Goal: Task Accomplishment & Management: Complete application form

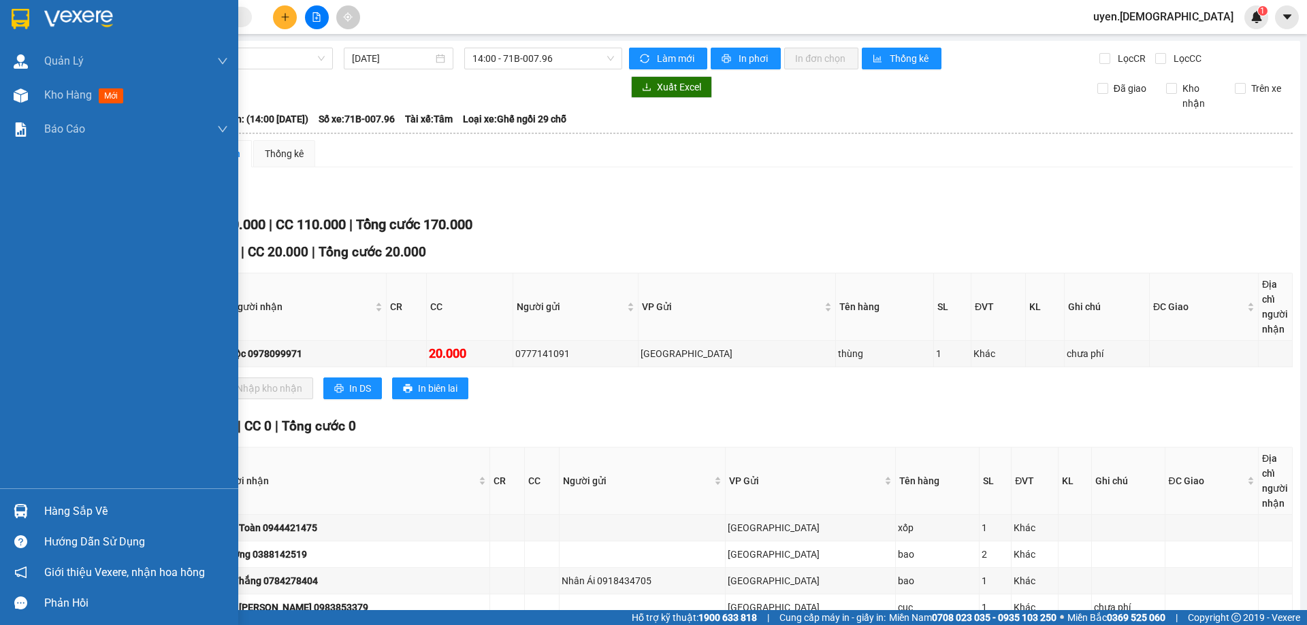
click at [30, 516] on div at bounding box center [21, 512] width 24 height 24
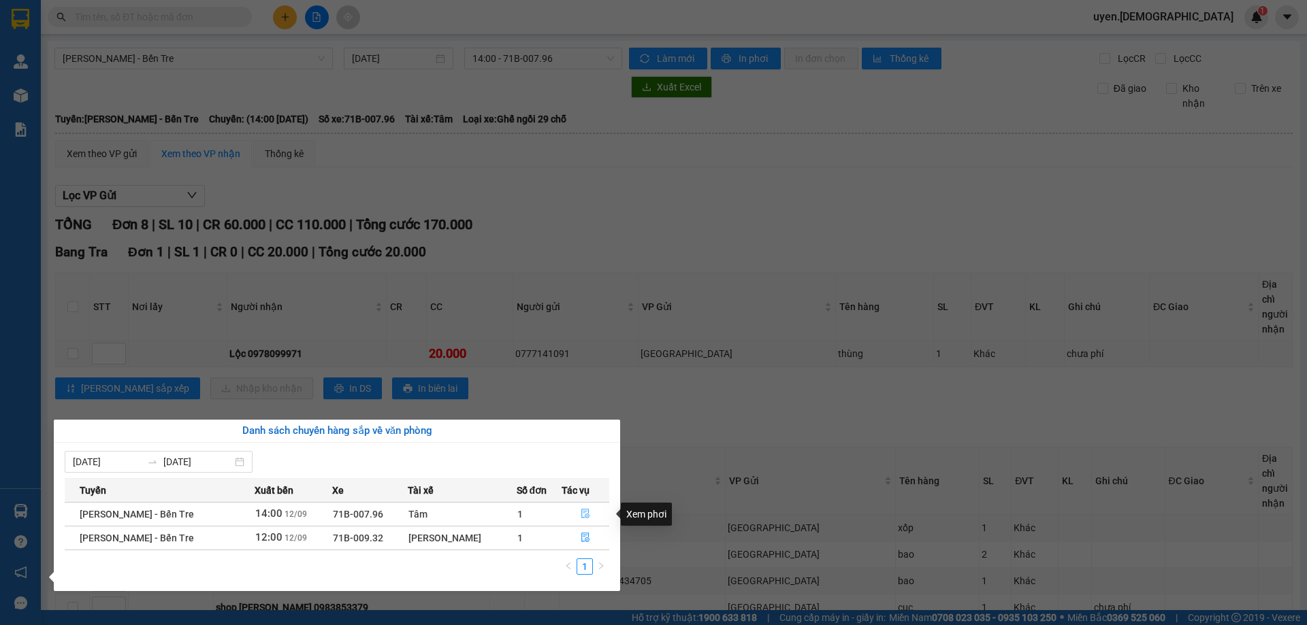
click at [574, 511] on button "button" at bounding box center [585, 515] width 46 height 22
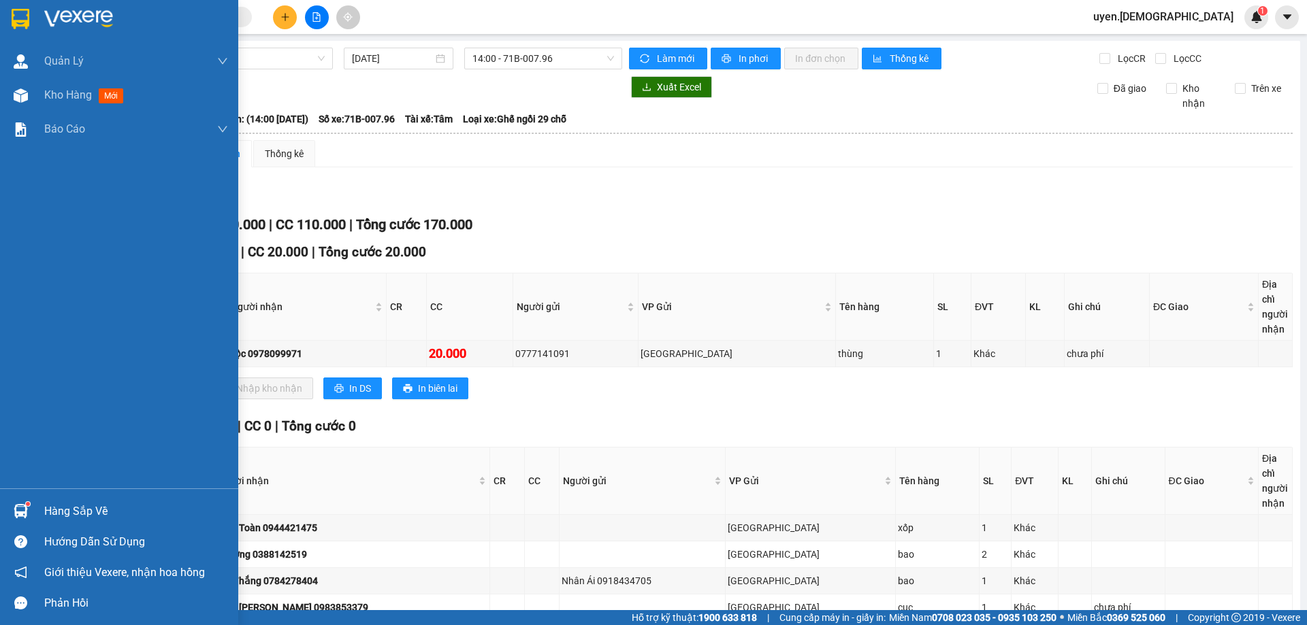
click at [34, 506] on div "Hàng sắp về" at bounding box center [119, 511] width 238 height 31
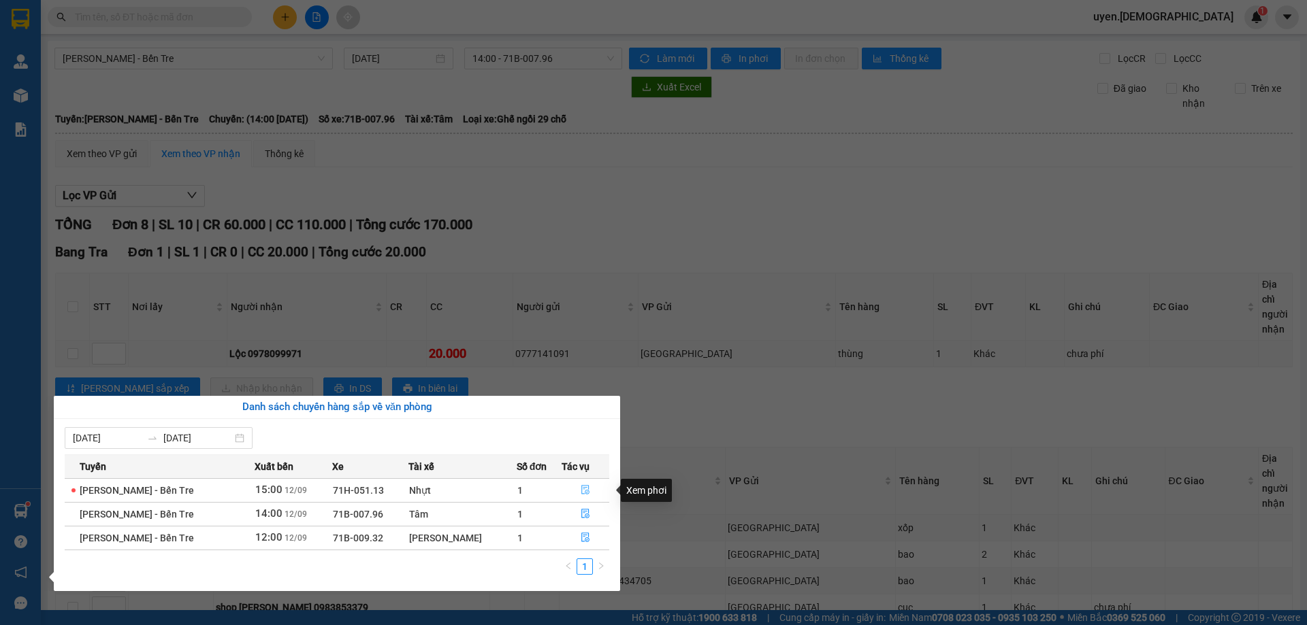
click at [577, 497] on button "button" at bounding box center [585, 491] width 46 height 22
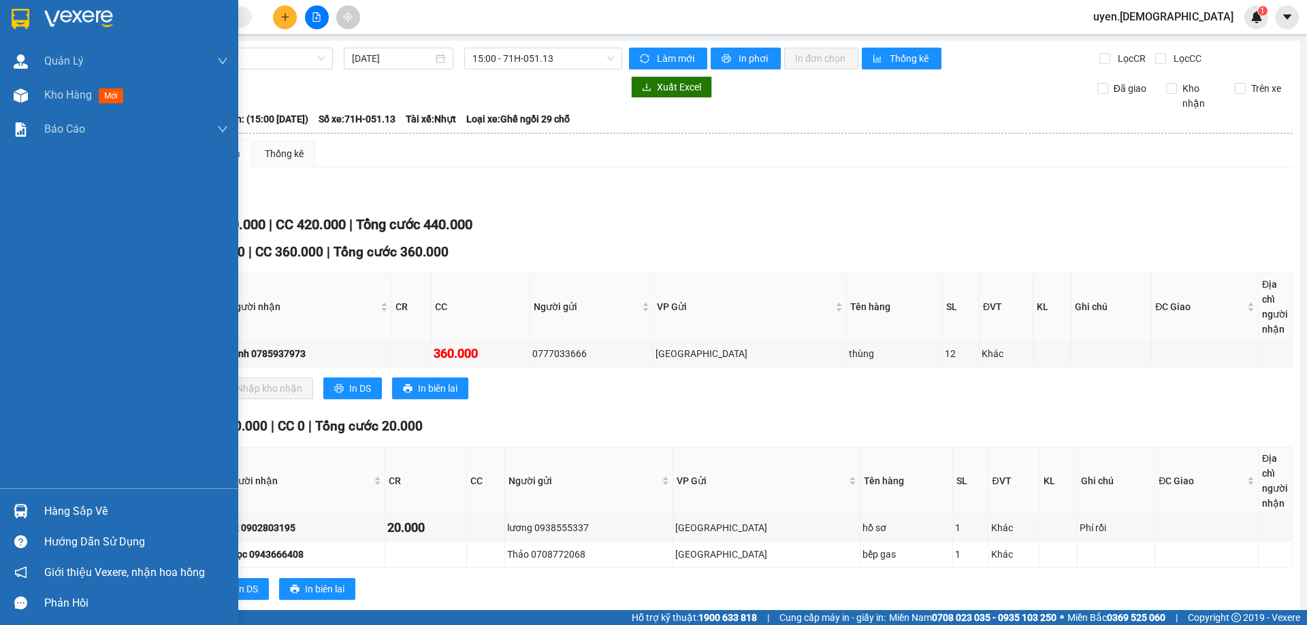
click at [24, 508] on img at bounding box center [21, 511] width 14 height 14
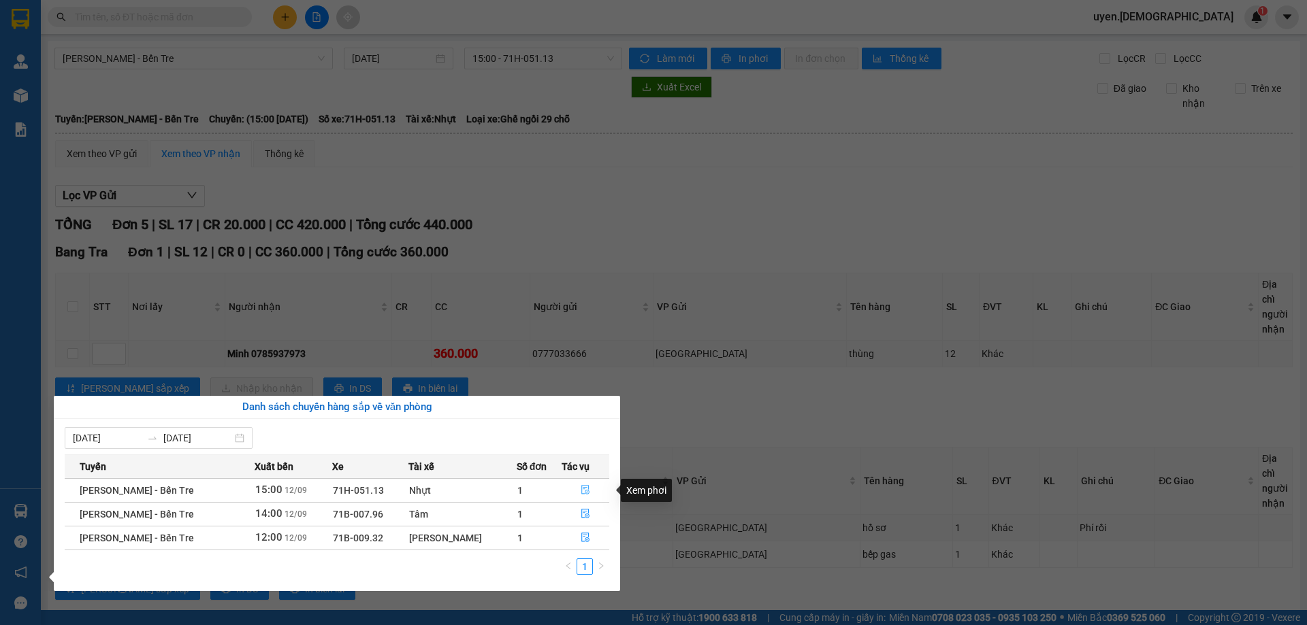
click at [585, 490] on icon "file-done" at bounding box center [586, 490] width 10 height 10
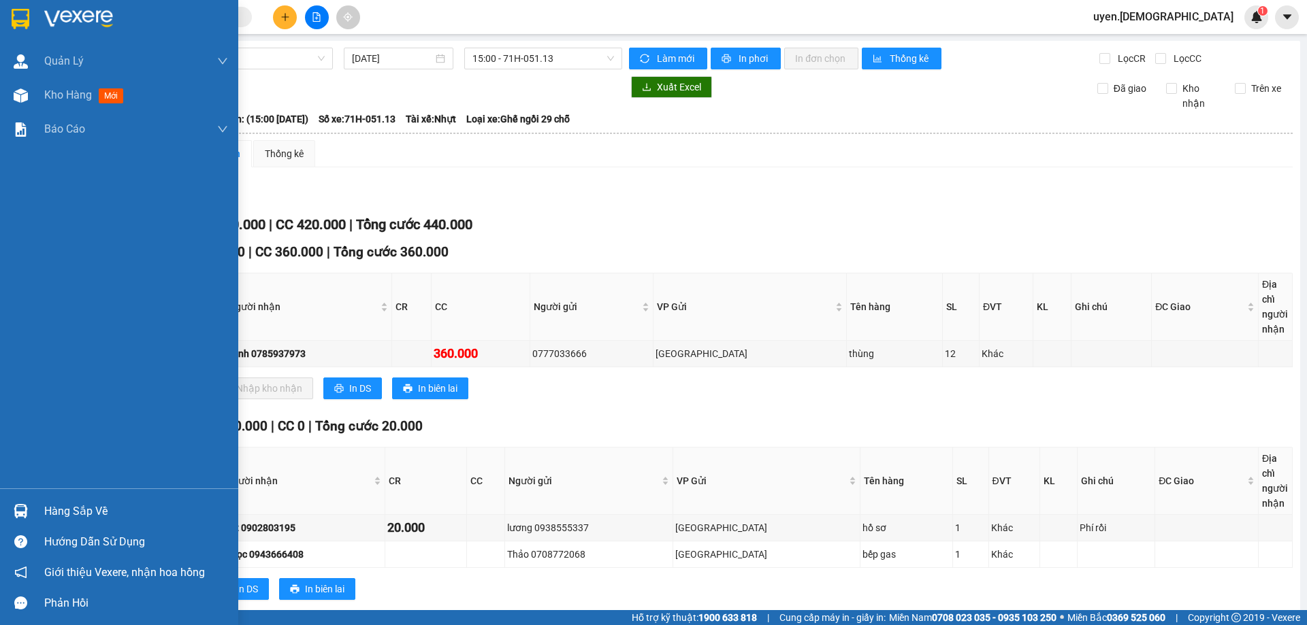
click at [33, 511] on div "Hàng sắp về" at bounding box center [119, 511] width 238 height 31
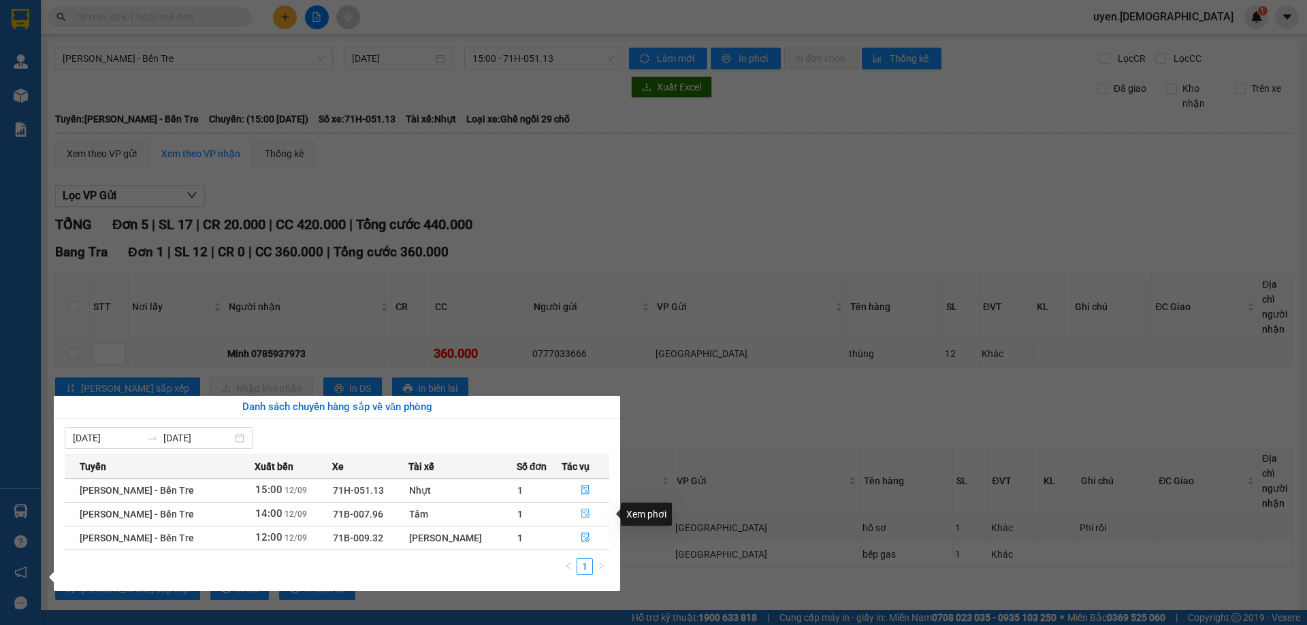
click at [581, 520] on span "file-done" at bounding box center [586, 514] width 10 height 11
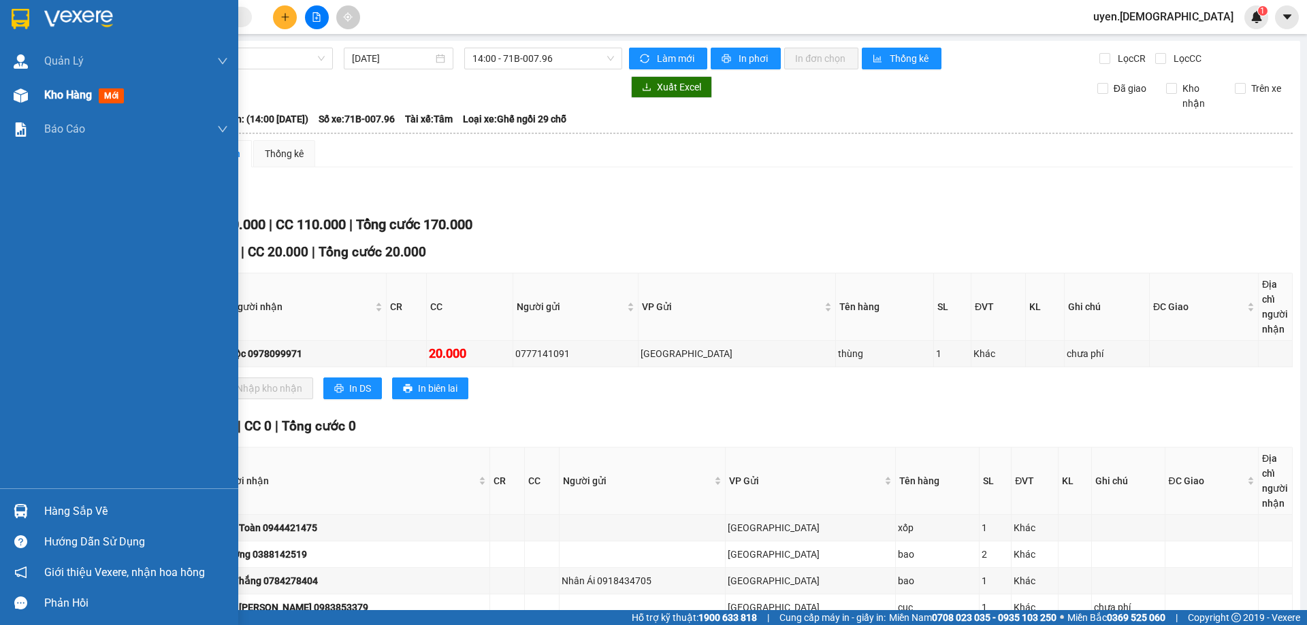
click at [63, 94] on span "Kho hàng" at bounding box center [68, 94] width 48 height 13
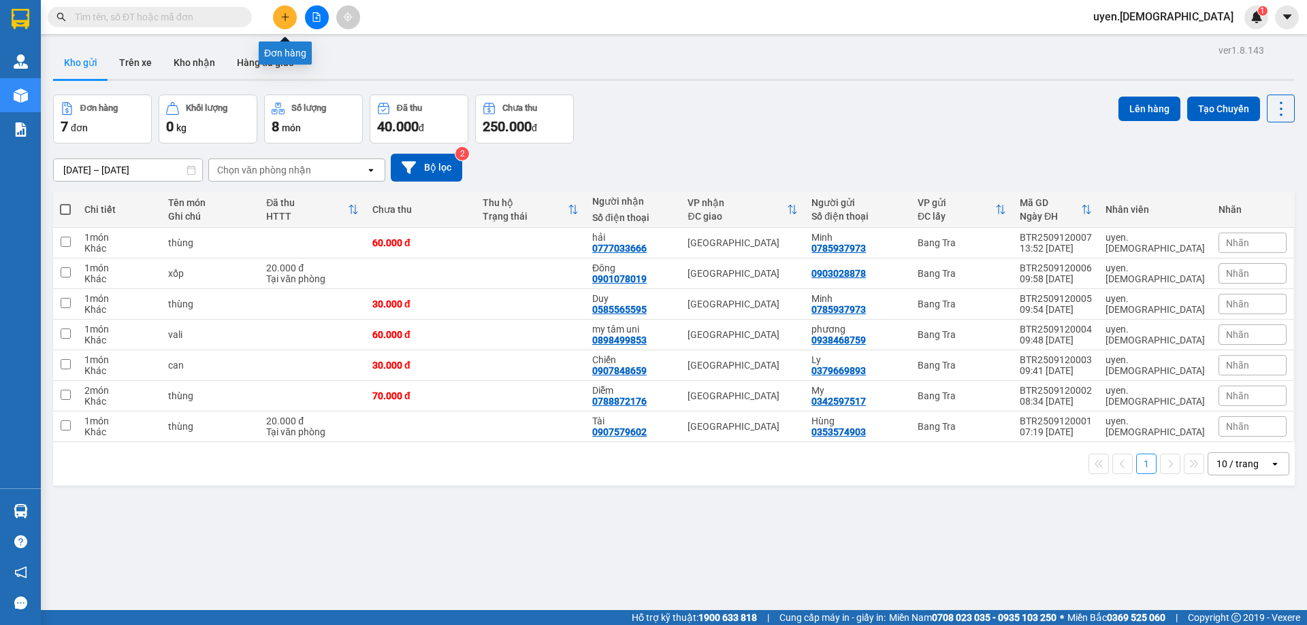
click at [280, 24] on button at bounding box center [285, 17] width 24 height 24
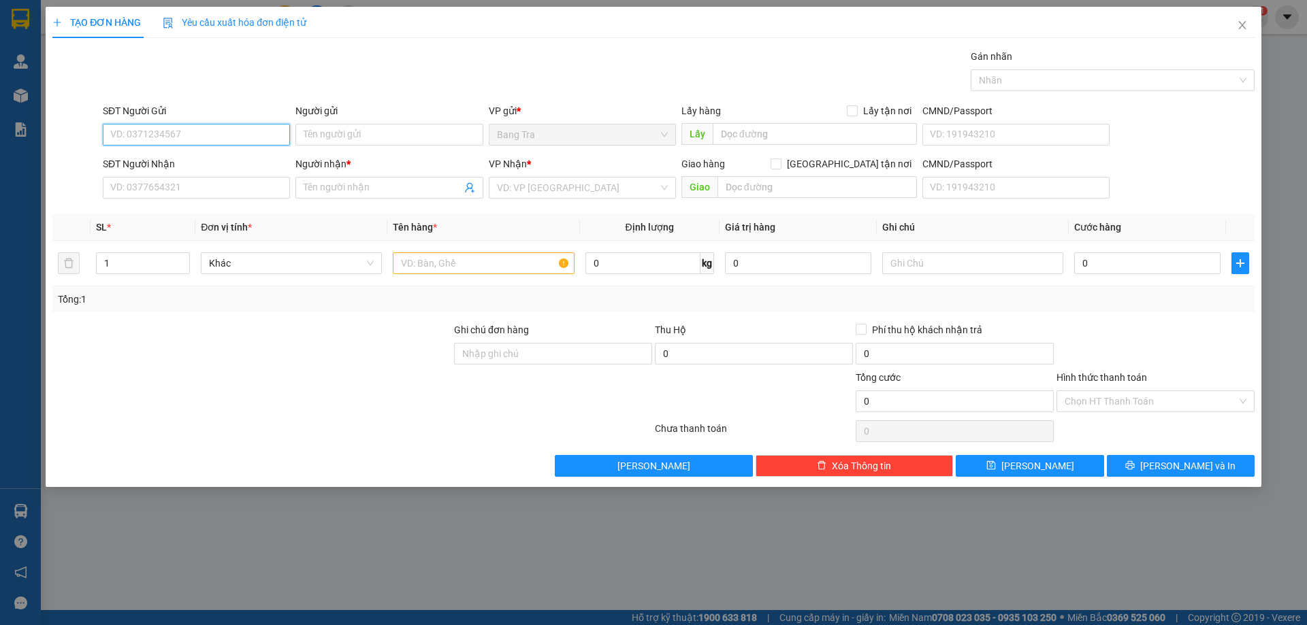
click at [204, 137] on input "SĐT Người Gửi" at bounding box center [196, 135] width 187 height 22
click at [194, 157] on div "0785937973 - [GEOGRAPHIC_DATA]" at bounding box center [196, 161] width 171 height 15
type input "0785937973"
type input "Minh"
type input "0777033666"
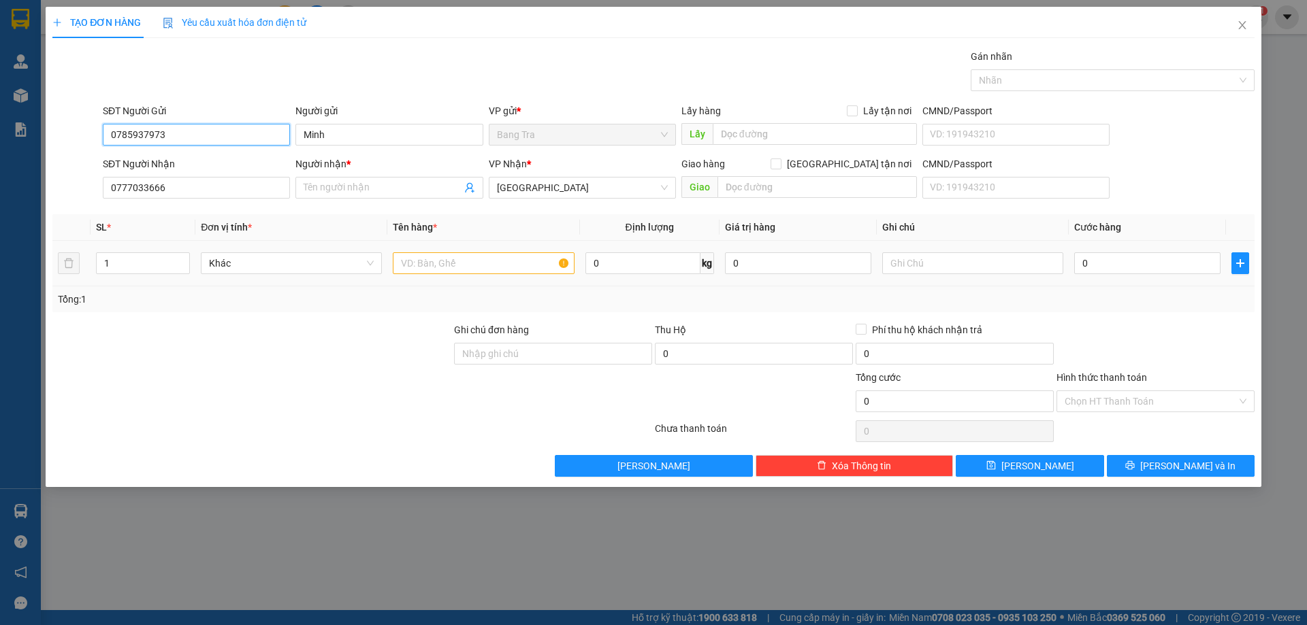
type input "0785937973"
click at [475, 262] on input "text" at bounding box center [483, 263] width 181 height 22
type input "thùng"
click at [1091, 263] on input "0" at bounding box center [1147, 263] width 146 height 22
type input "4"
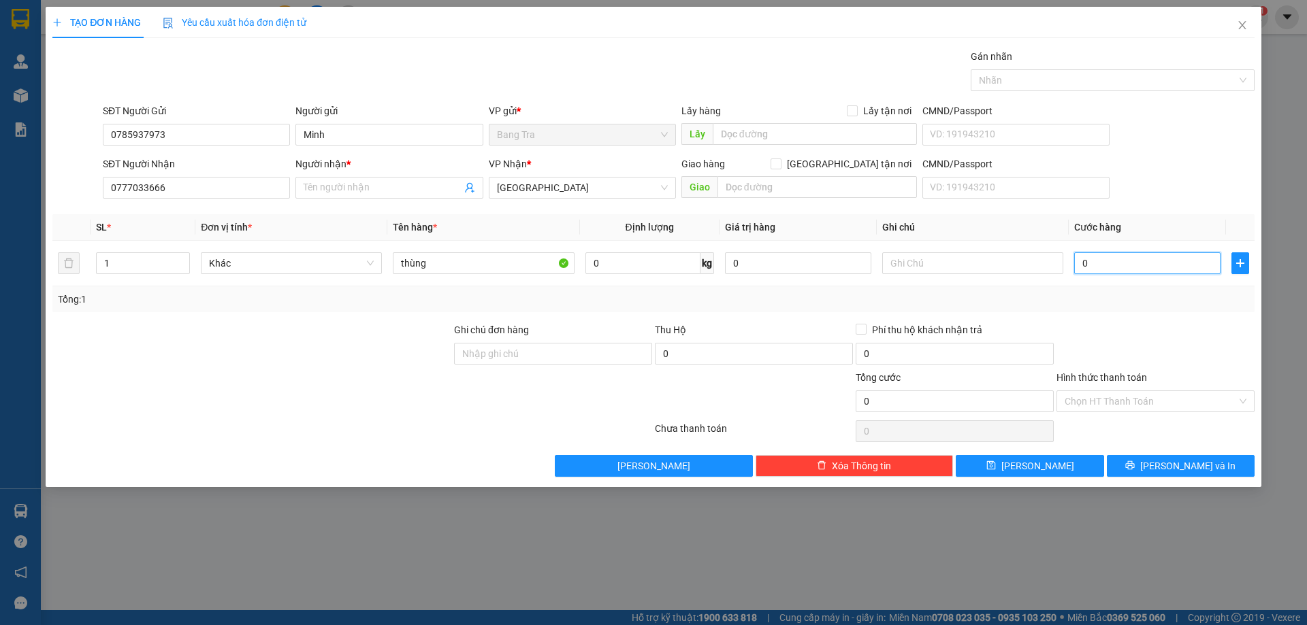
type input "4"
type input "40"
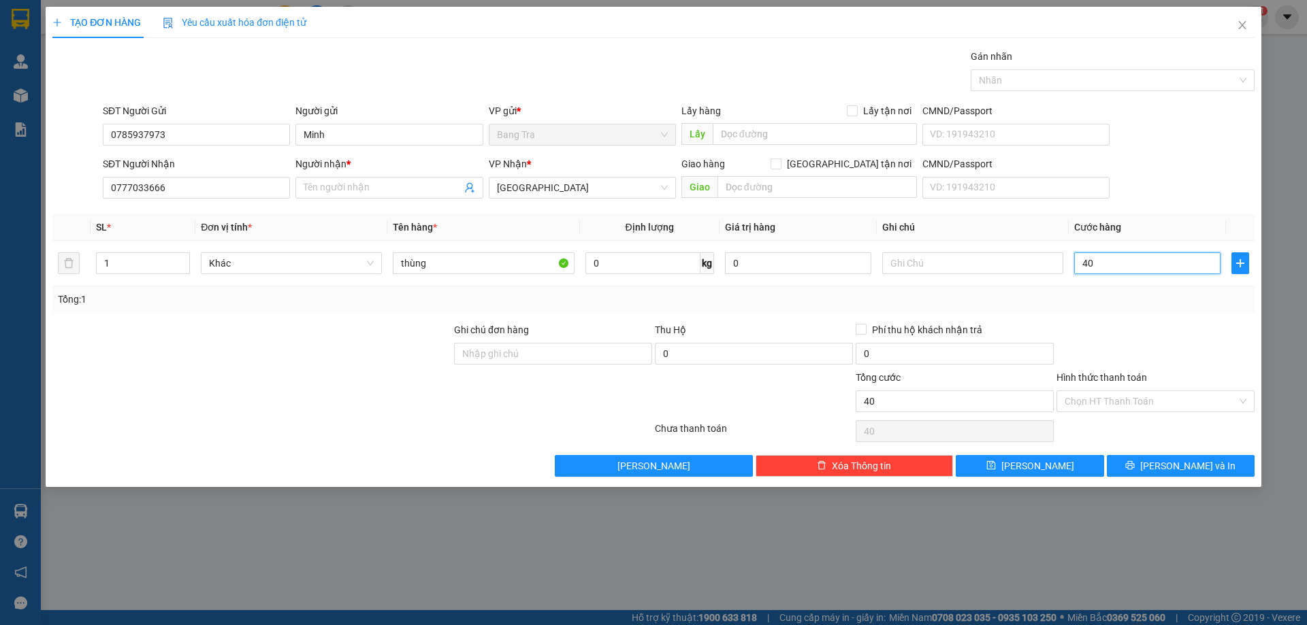
type input "400"
type input "4.000"
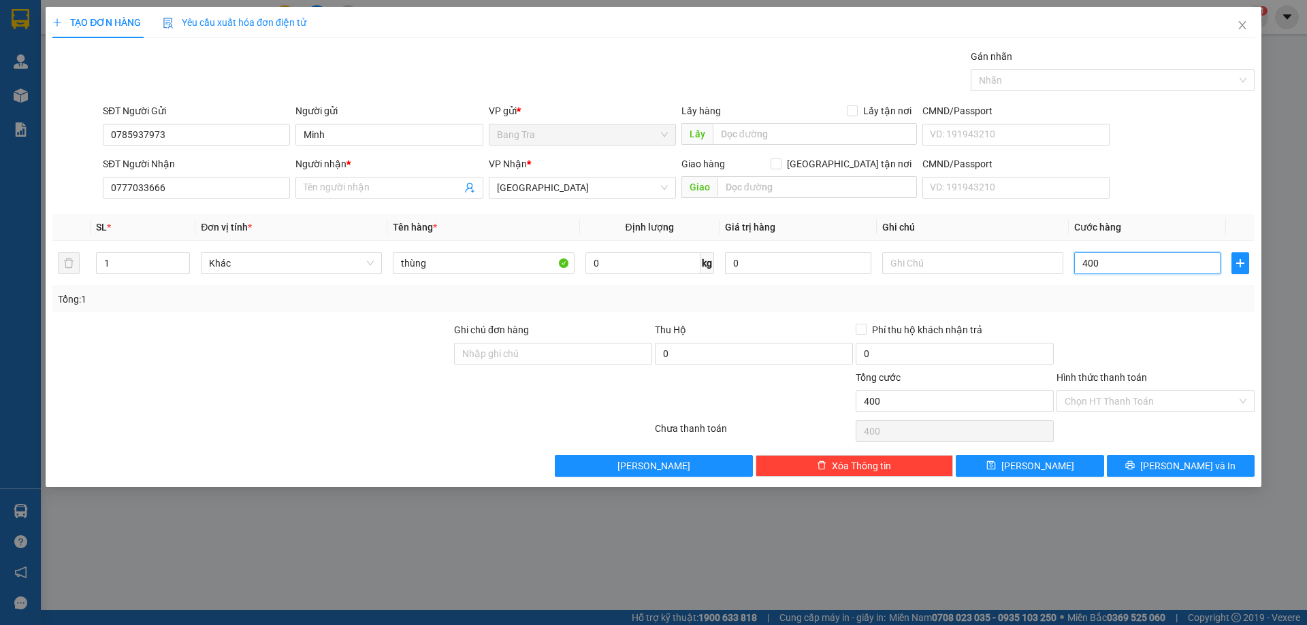
type input "4.000"
type input "40.000"
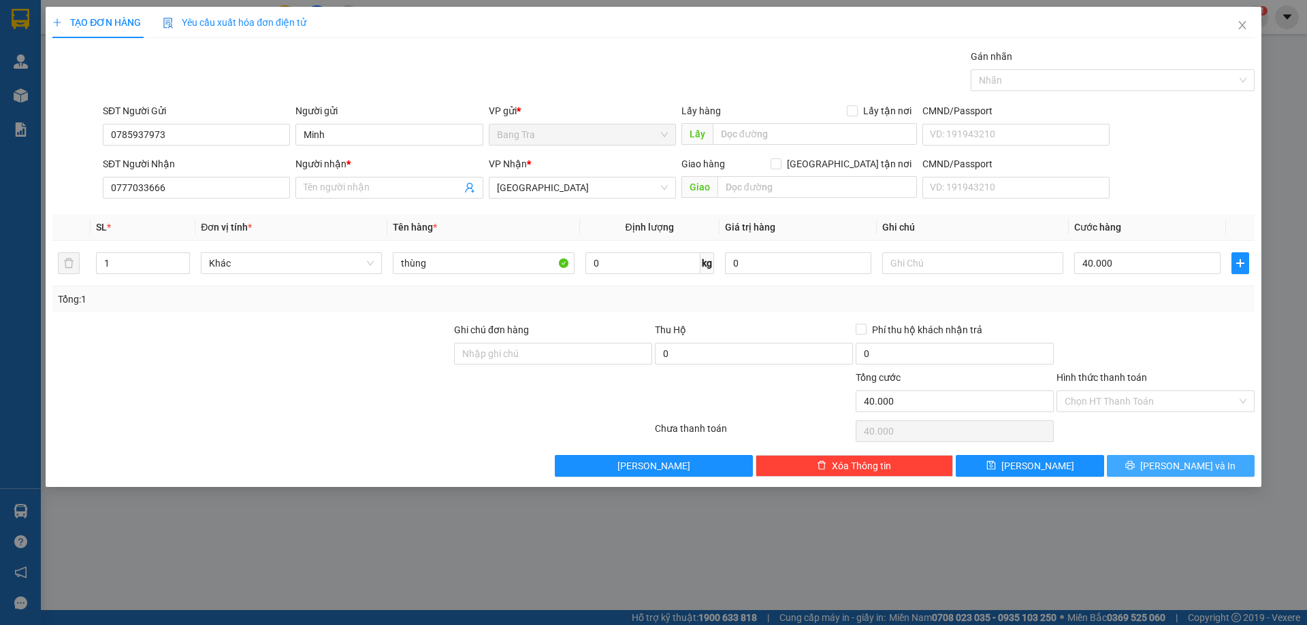
click at [1134, 461] on icon "printer" at bounding box center [1130, 466] width 10 height 10
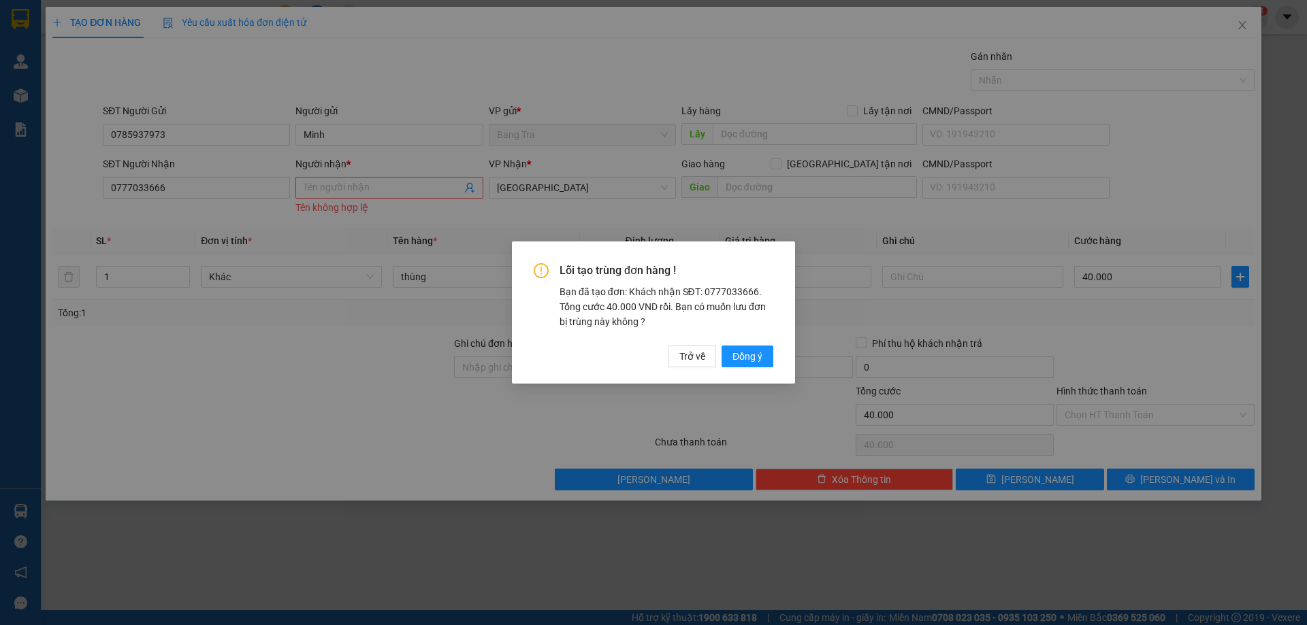
click at [378, 220] on div "Lỗi tạo trùng đơn hàng ! Bạn đã tạo đơn: Khách nhận SĐT: 0777033666. Tổng cước …" at bounding box center [653, 312] width 1307 height 625
click at [378, 189] on div "Lỗi tạo trùng đơn hàng ! Bạn đã tạo đơn: Khách nhận SĐT: 0777033666. Tổng cước …" at bounding box center [653, 312] width 1307 height 625
click at [707, 355] on button "Trở về" at bounding box center [692, 357] width 48 height 22
type input "0"
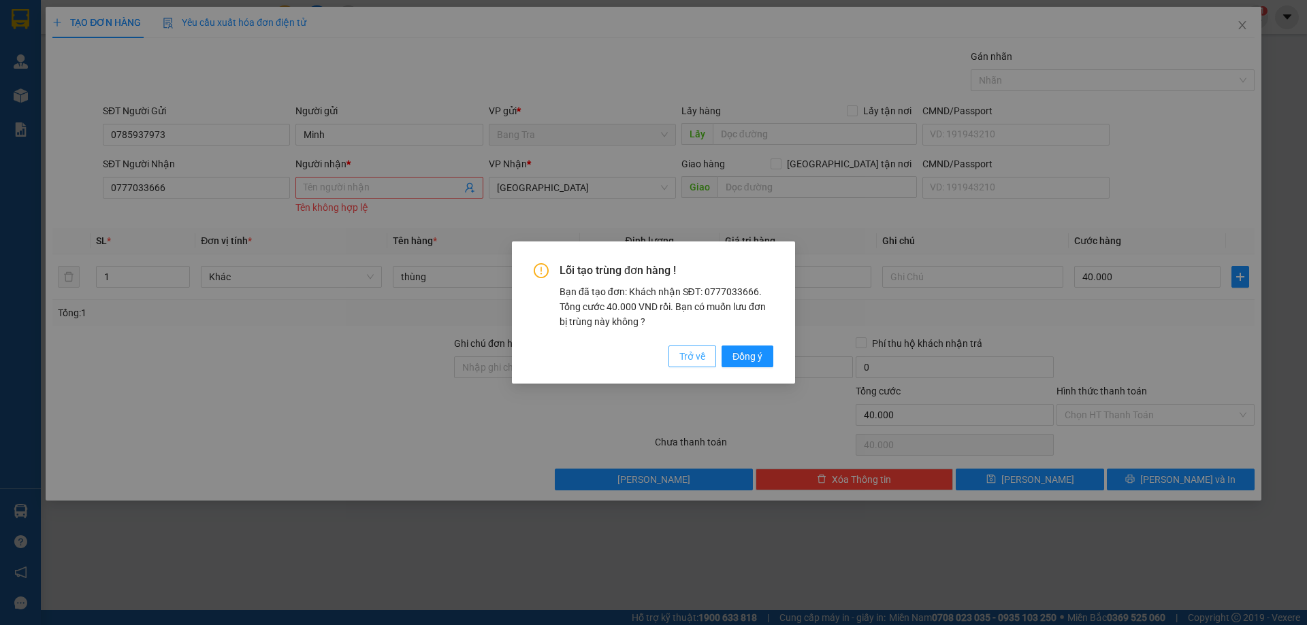
type input "0"
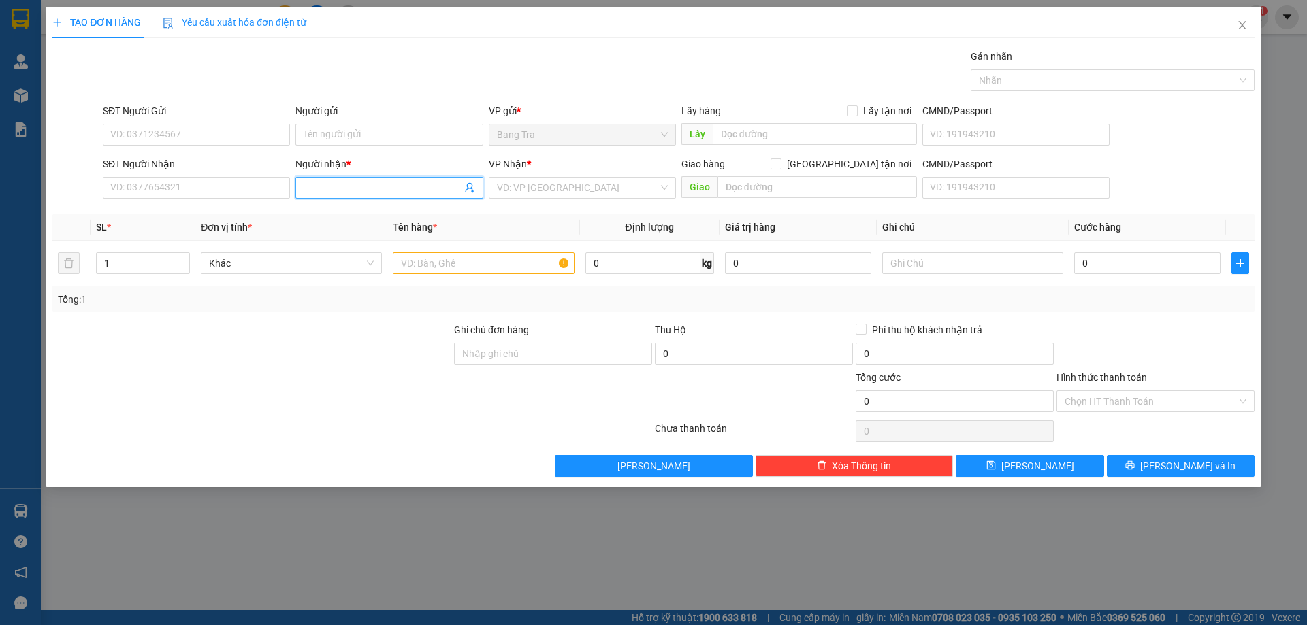
click at [359, 180] on input "Người nhận *" at bounding box center [382, 187] width 157 height 15
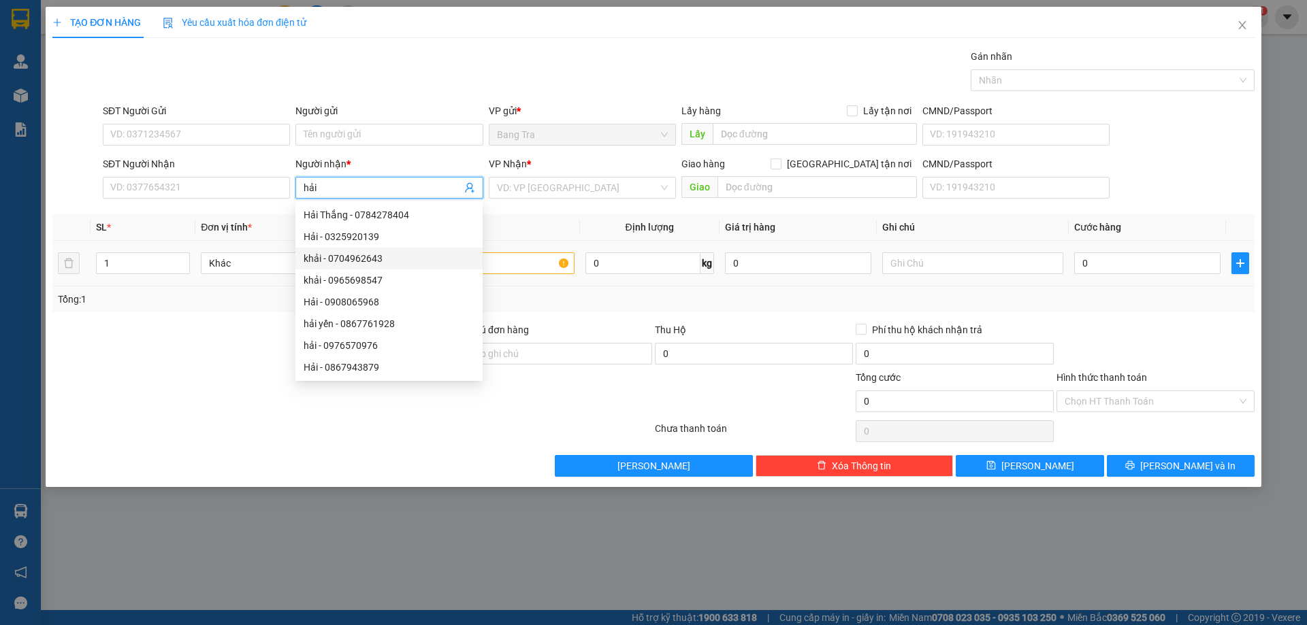
type input "hải"
click at [550, 259] on input "text" at bounding box center [483, 263] width 181 height 22
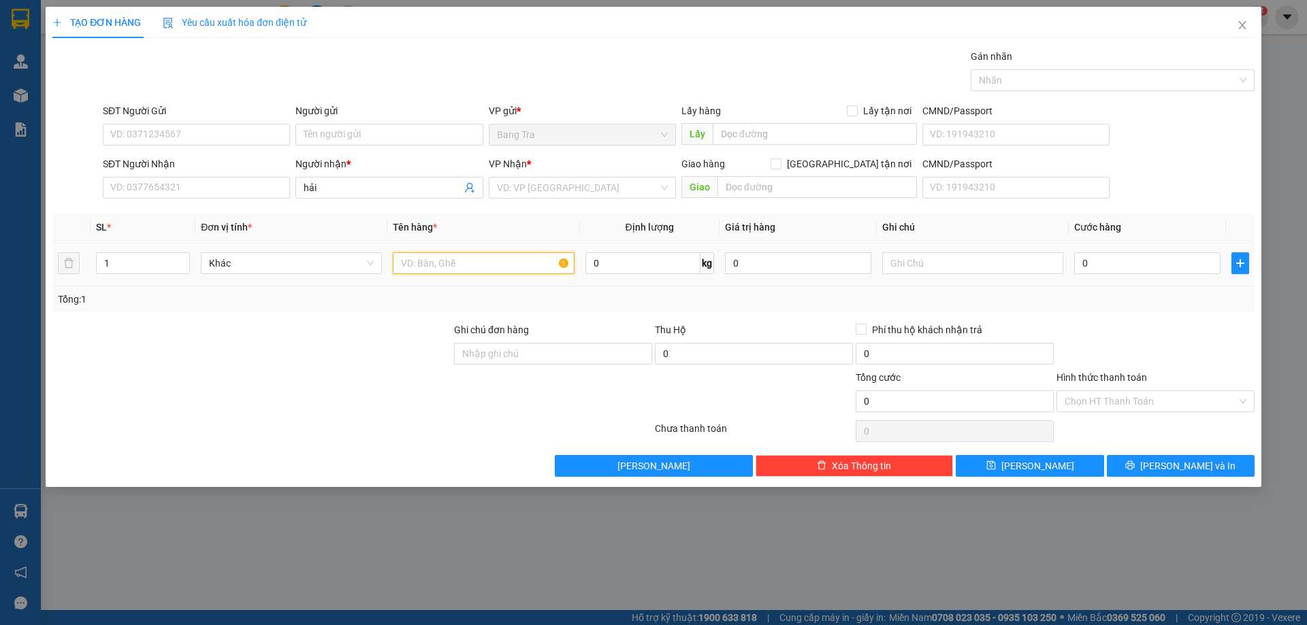
click at [540, 263] on input "text" at bounding box center [483, 263] width 181 height 22
type input "thùng"
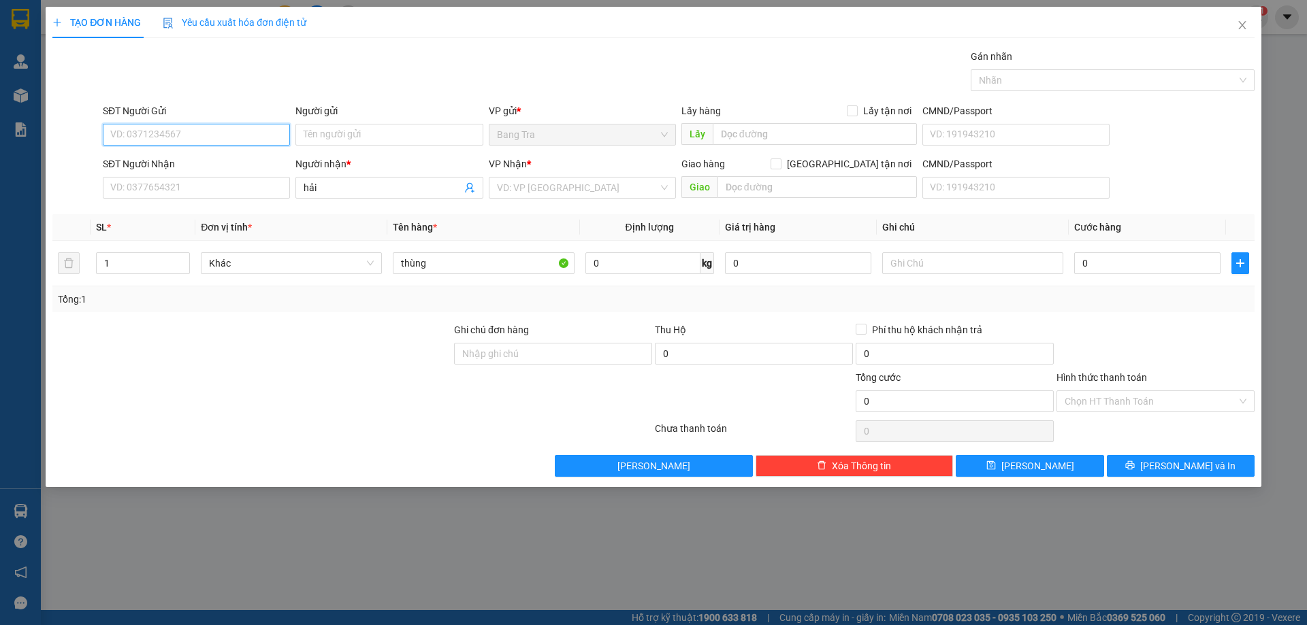
click at [202, 125] on input "SĐT Người Gửi" at bounding box center [196, 135] width 187 height 22
type input "785937973"
click at [313, 130] on input "Người gửi" at bounding box center [388, 135] width 187 height 22
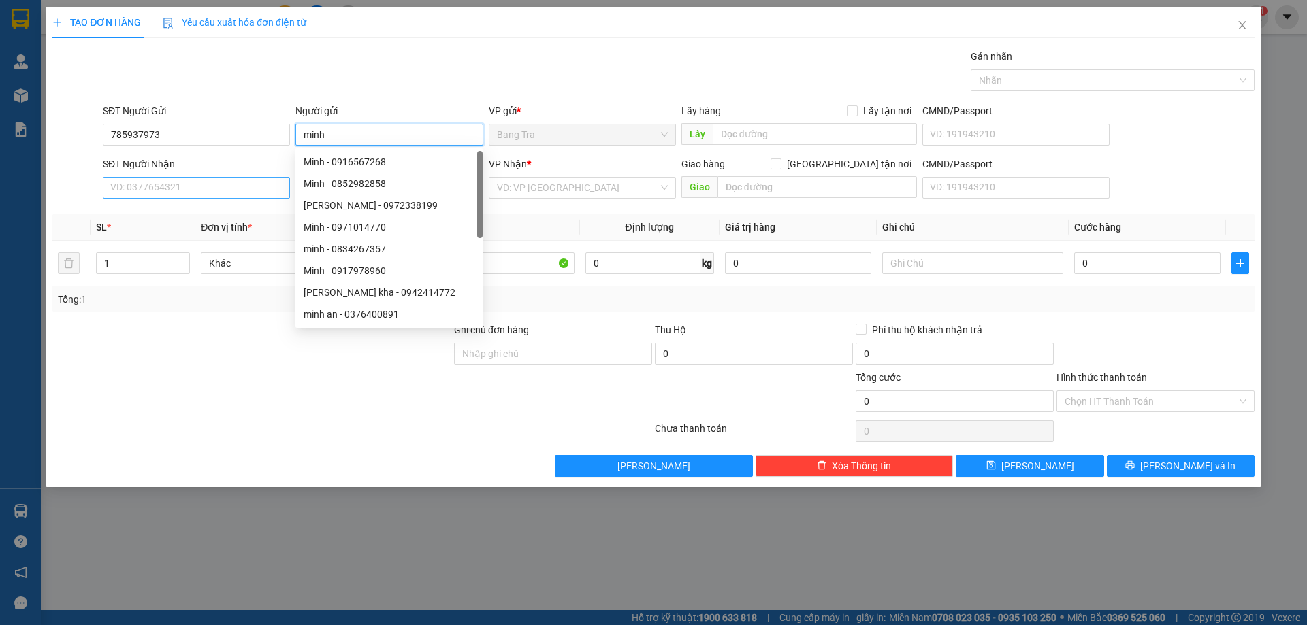
type input "minh"
click at [246, 180] on input "SĐT Người Nhận" at bounding box center [196, 188] width 187 height 22
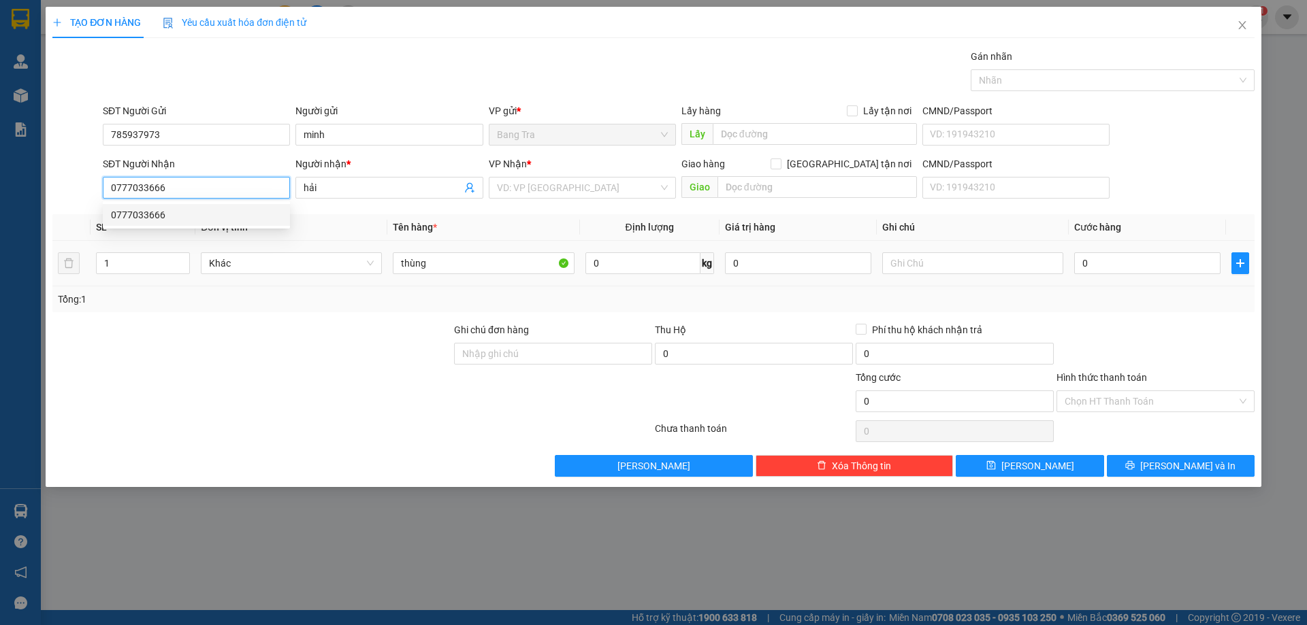
type input "0777033666"
click at [1100, 252] on div "0" at bounding box center [1147, 263] width 146 height 27
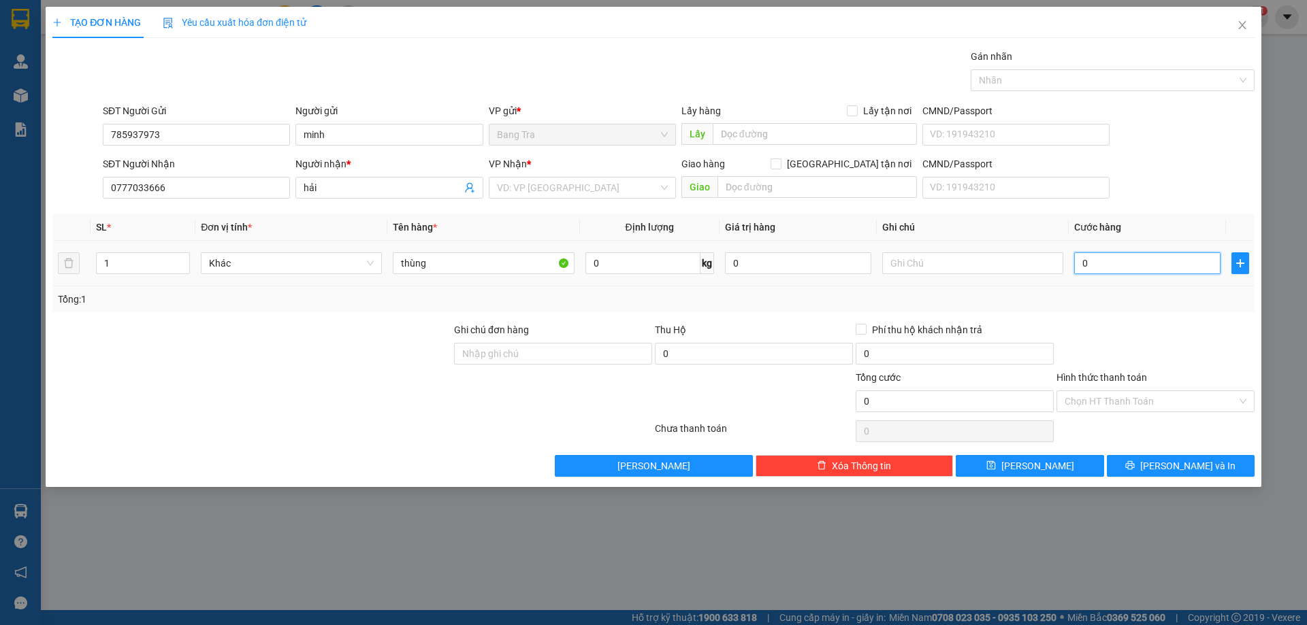
click at [1116, 262] on input "0" at bounding box center [1147, 263] width 146 height 22
type input "4"
type input "40"
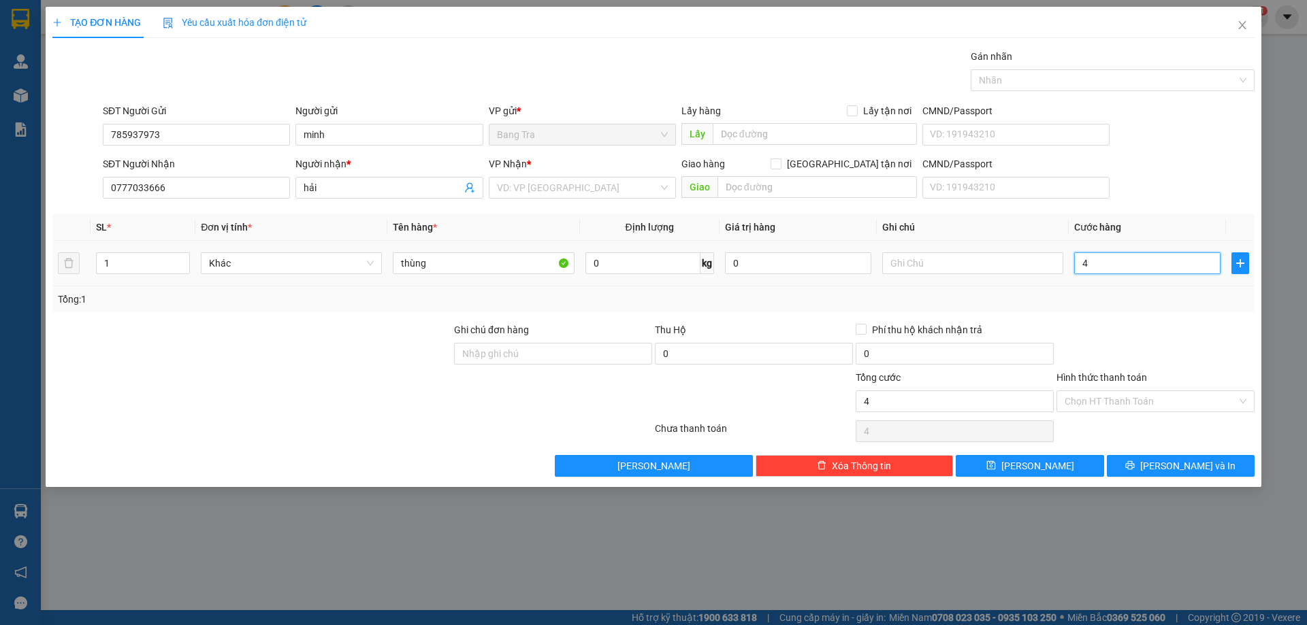
type input "40"
type input "400"
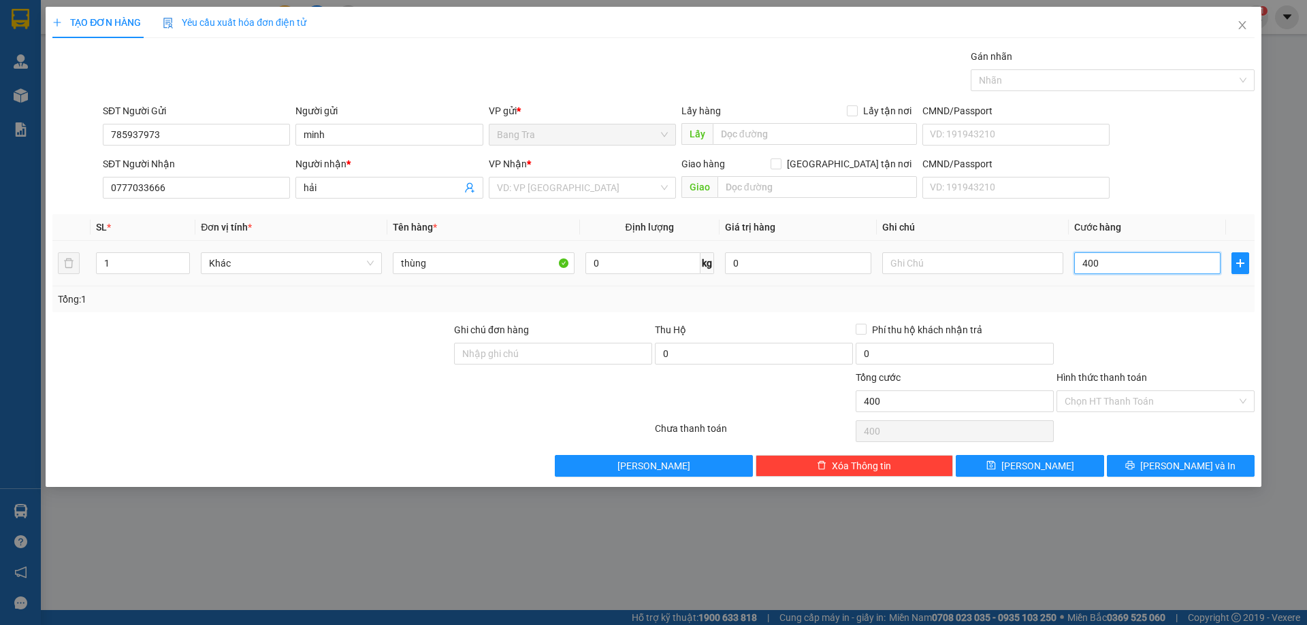
type input "4.000"
type input "40.000"
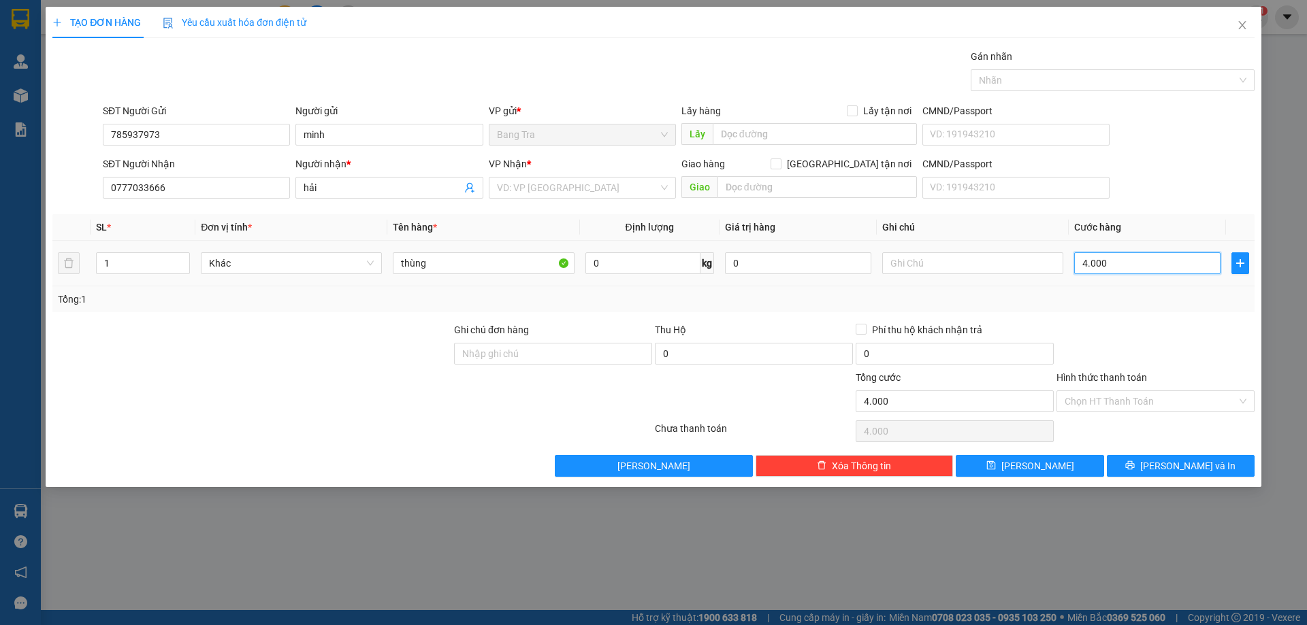
type input "40.000"
click at [1134, 470] on icon "printer" at bounding box center [1130, 465] width 9 height 9
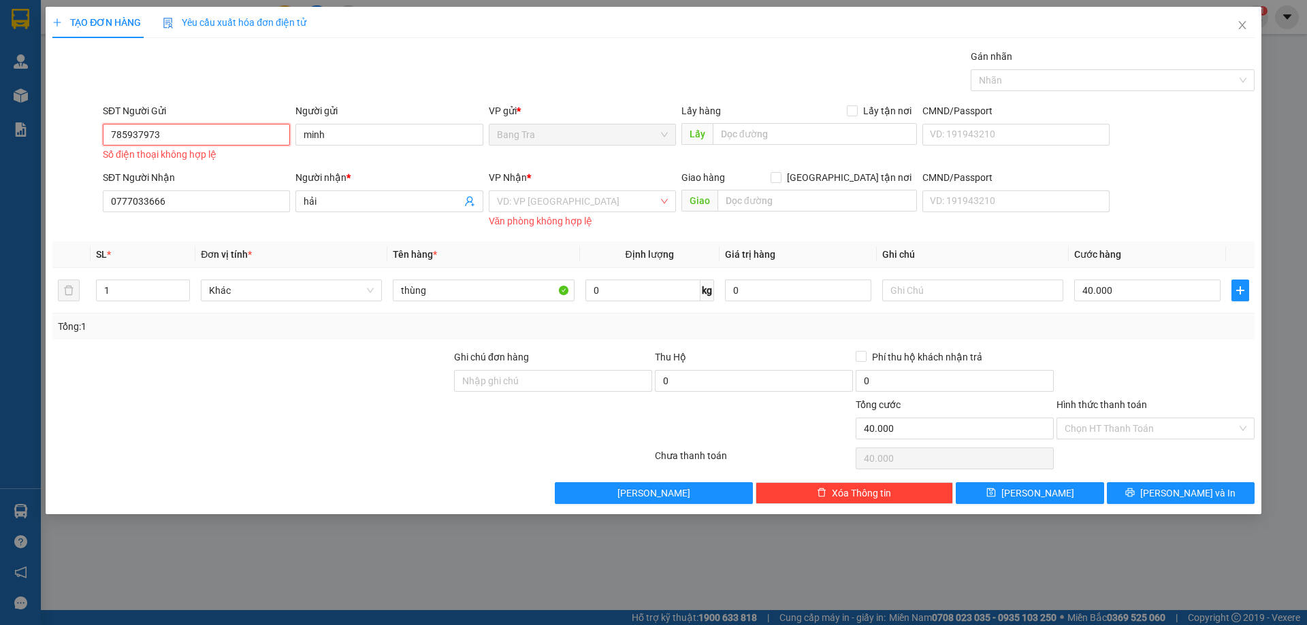
click at [111, 131] on input "785937973" at bounding box center [196, 135] width 187 height 22
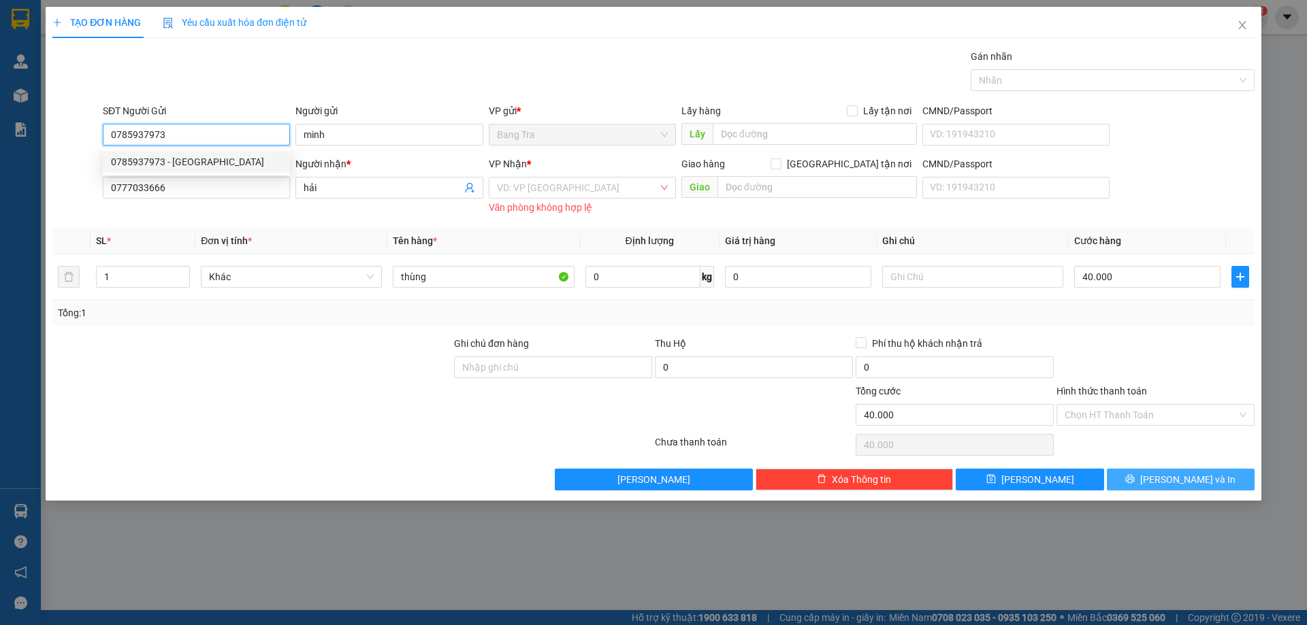
type input "0785937973"
click at [1134, 479] on icon "printer" at bounding box center [1130, 479] width 10 height 10
click at [661, 188] on div "VD: VP [GEOGRAPHIC_DATA]" at bounding box center [582, 188] width 187 height 22
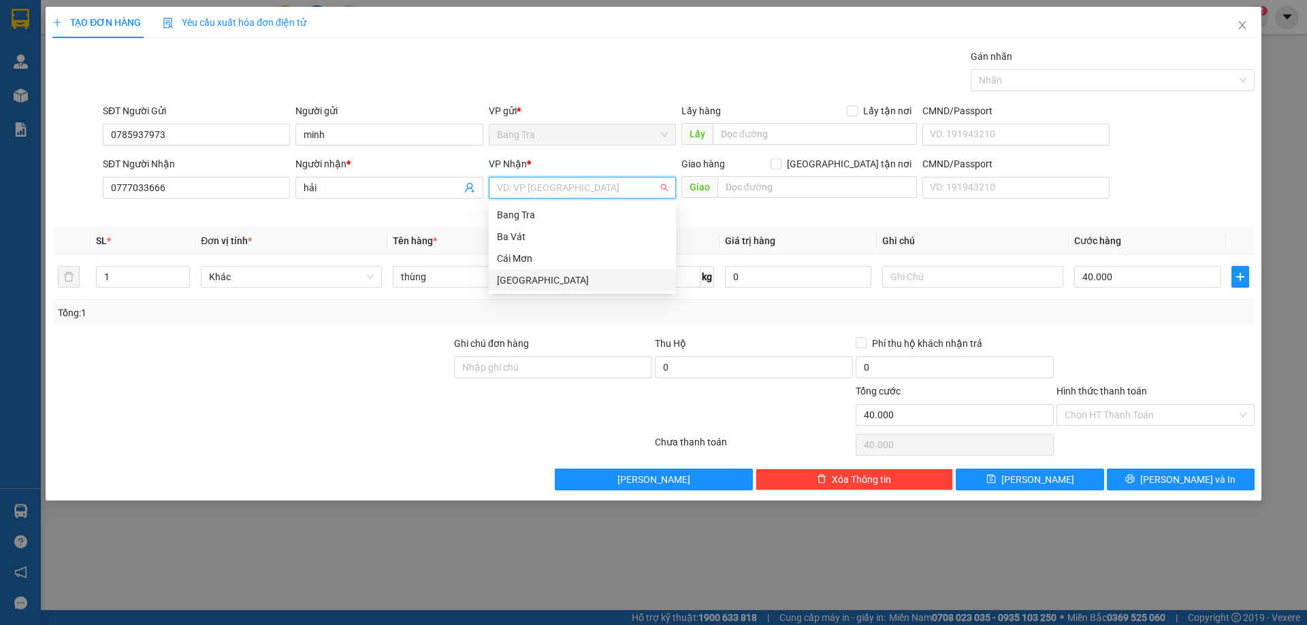
click at [527, 283] on div "[GEOGRAPHIC_DATA]" at bounding box center [582, 280] width 171 height 15
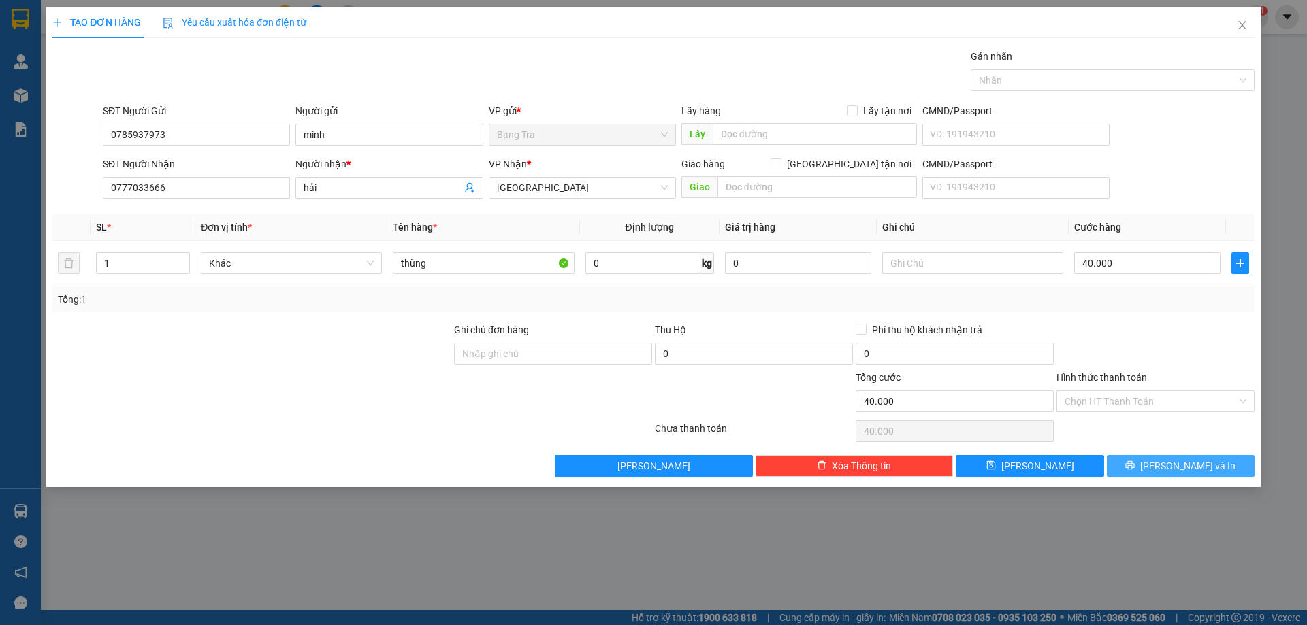
click at [1194, 466] on span "[PERSON_NAME] và In" at bounding box center [1187, 466] width 95 height 15
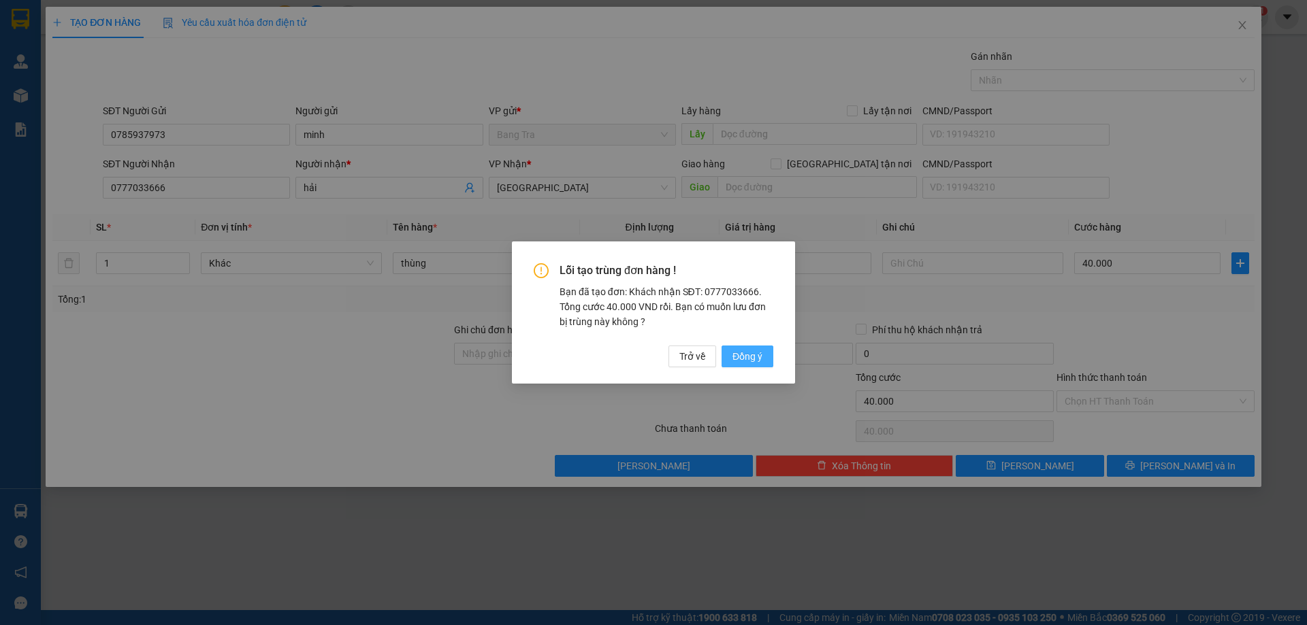
click at [745, 357] on span "Đồng ý" at bounding box center [747, 356] width 30 height 15
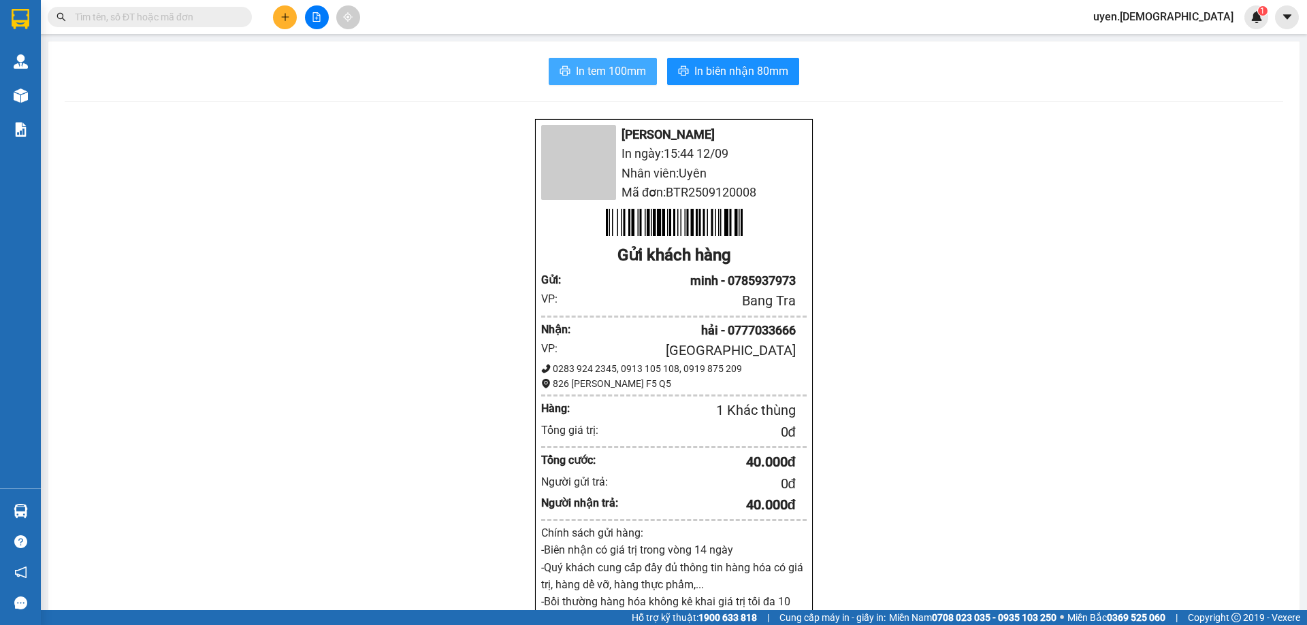
click at [632, 67] on span "In tem 100mm" at bounding box center [611, 71] width 70 height 17
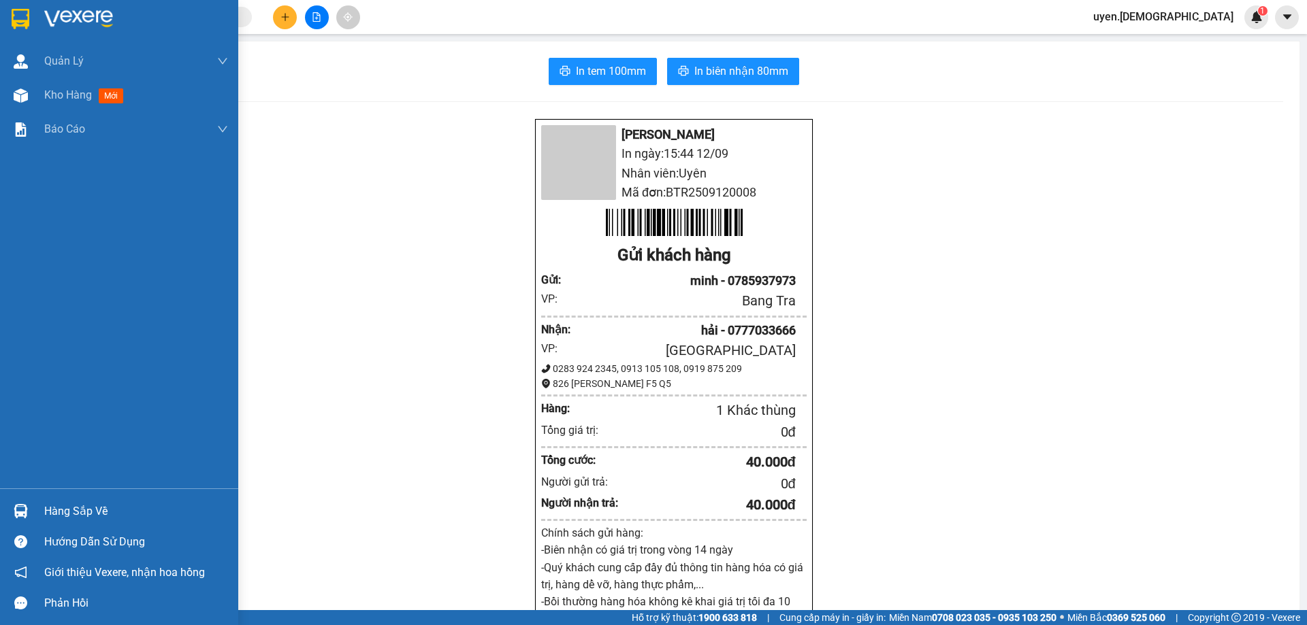
click at [39, 517] on div "Hàng sắp về" at bounding box center [119, 511] width 238 height 31
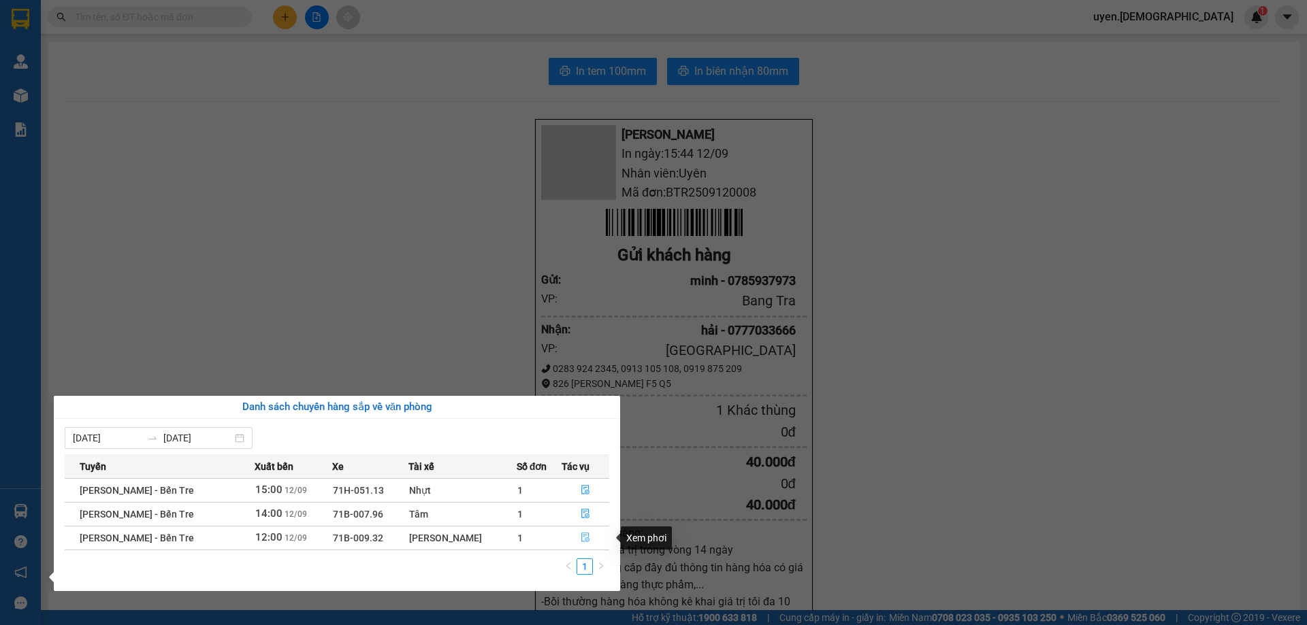
click at [583, 539] on icon "file-done" at bounding box center [586, 538] width 10 height 10
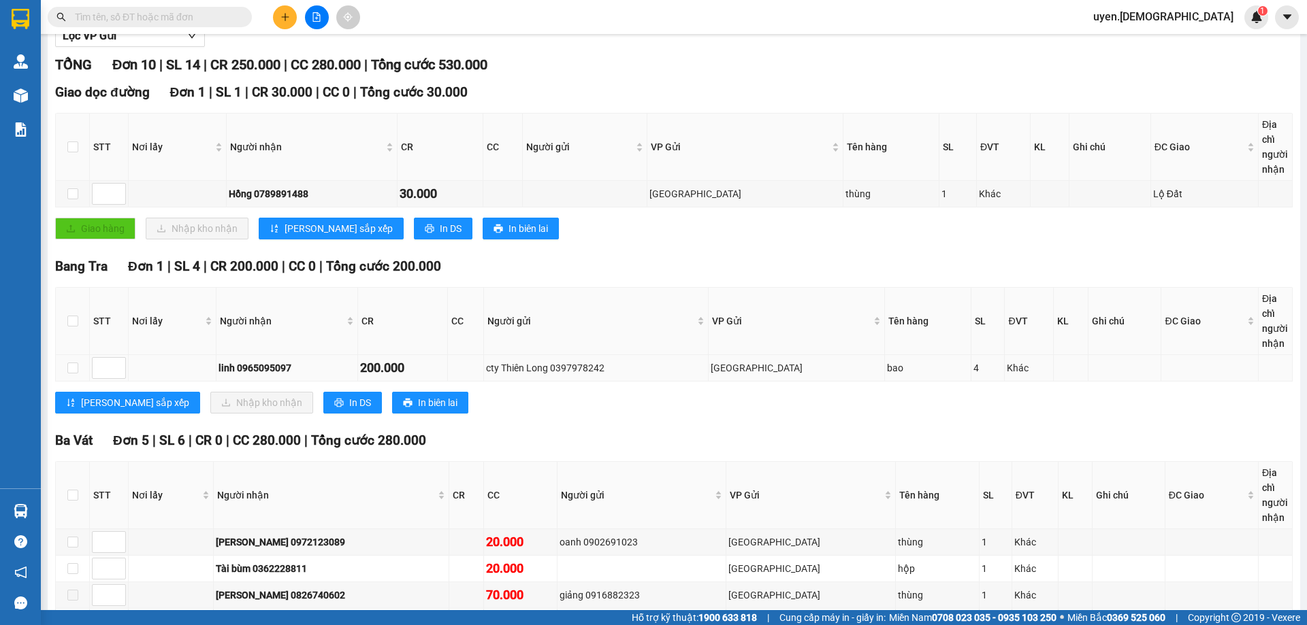
scroll to position [136, 0]
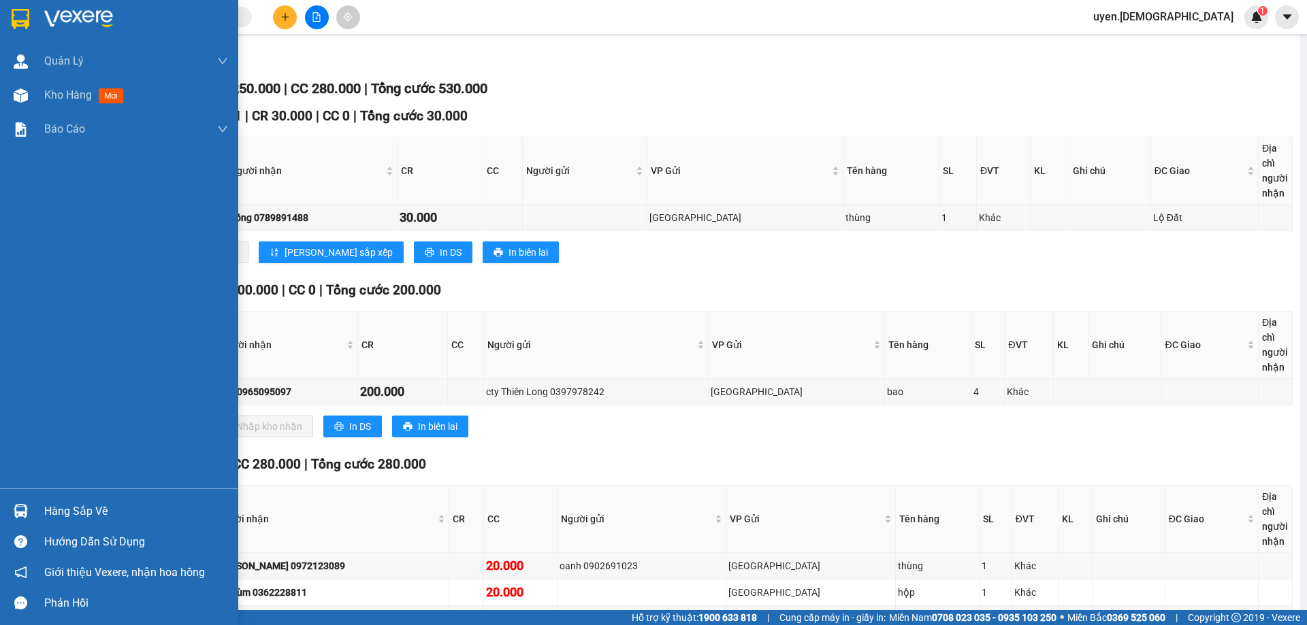
click at [25, 508] on img at bounding box center [21, 511] width 14 height 14
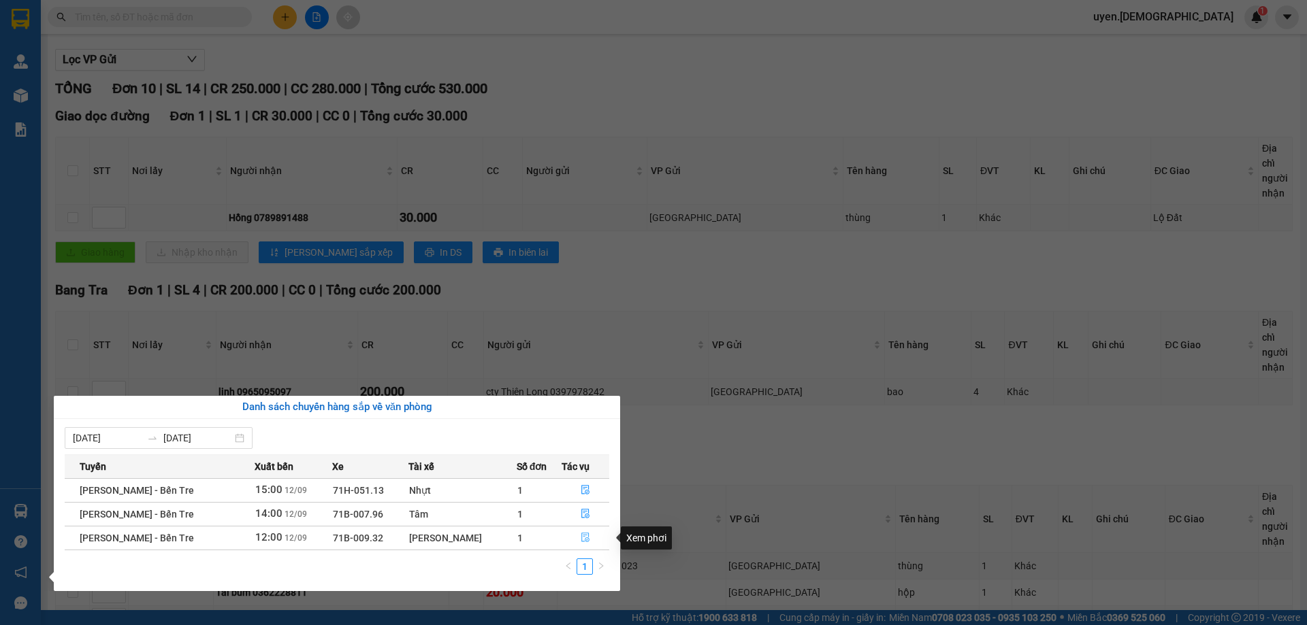
click at [581, 540] on icon "file-done" at bounding box center [586, 538] width 10 height 10
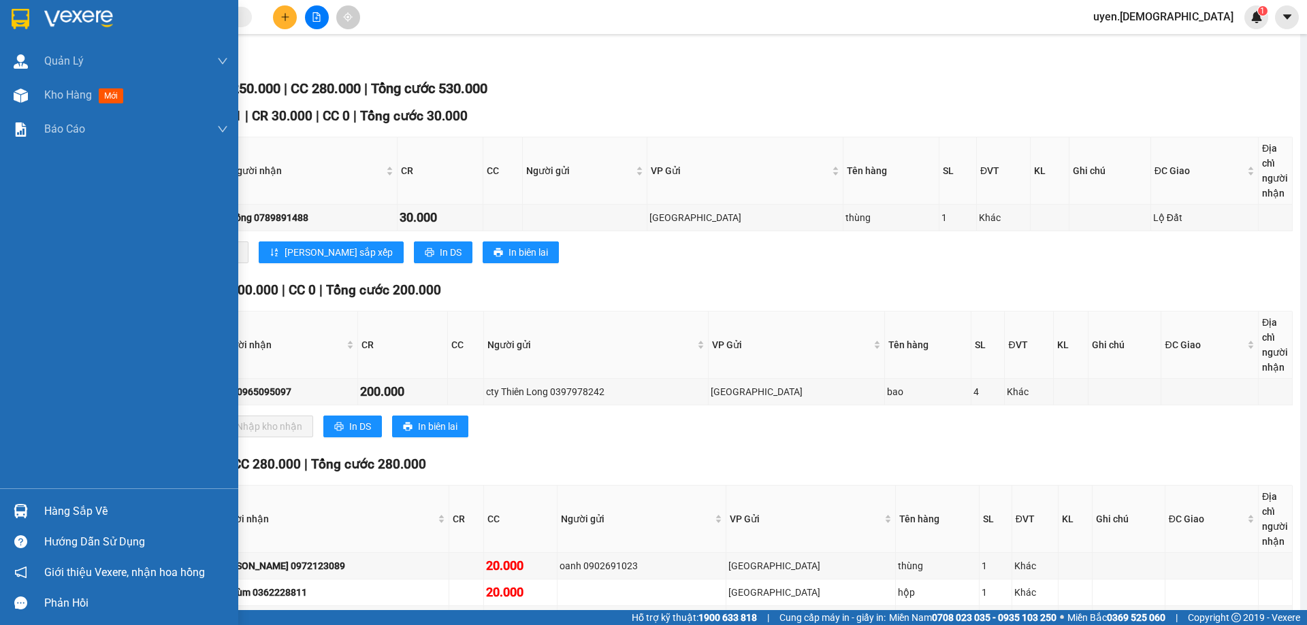
click at [27, 508] on img at bounding box center [21, 511] width 14 height 14
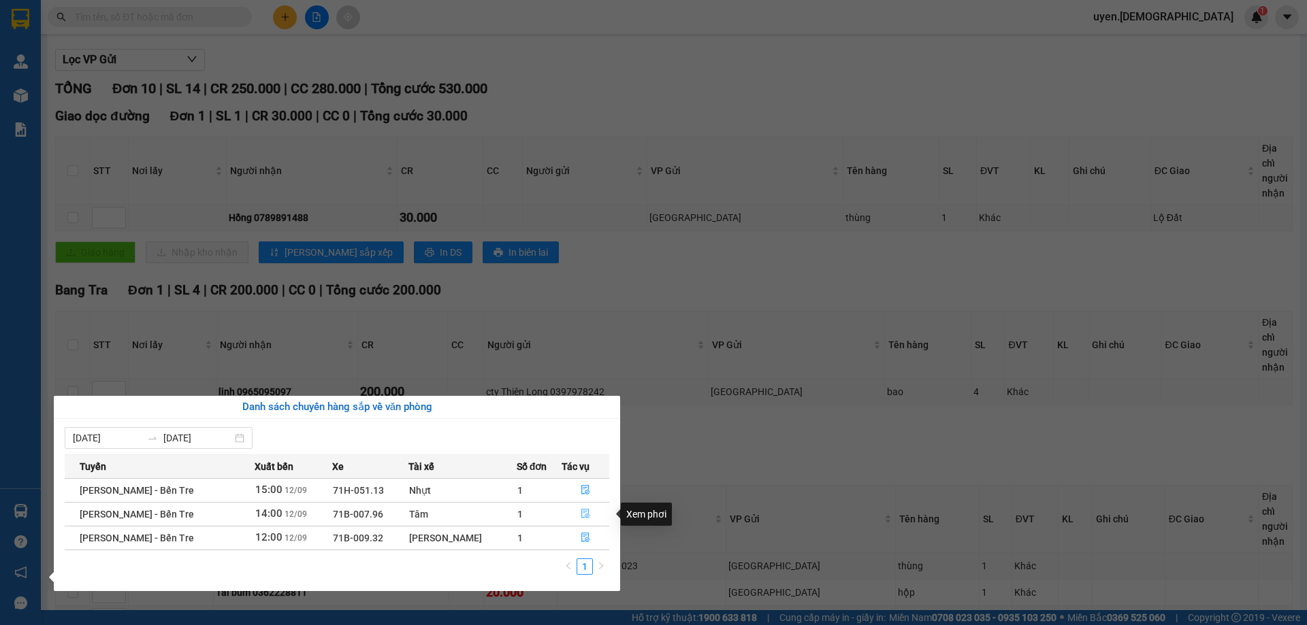
click at [581, 517] on icon "file-done" at bounding box center [586, 514] width 10 height 10
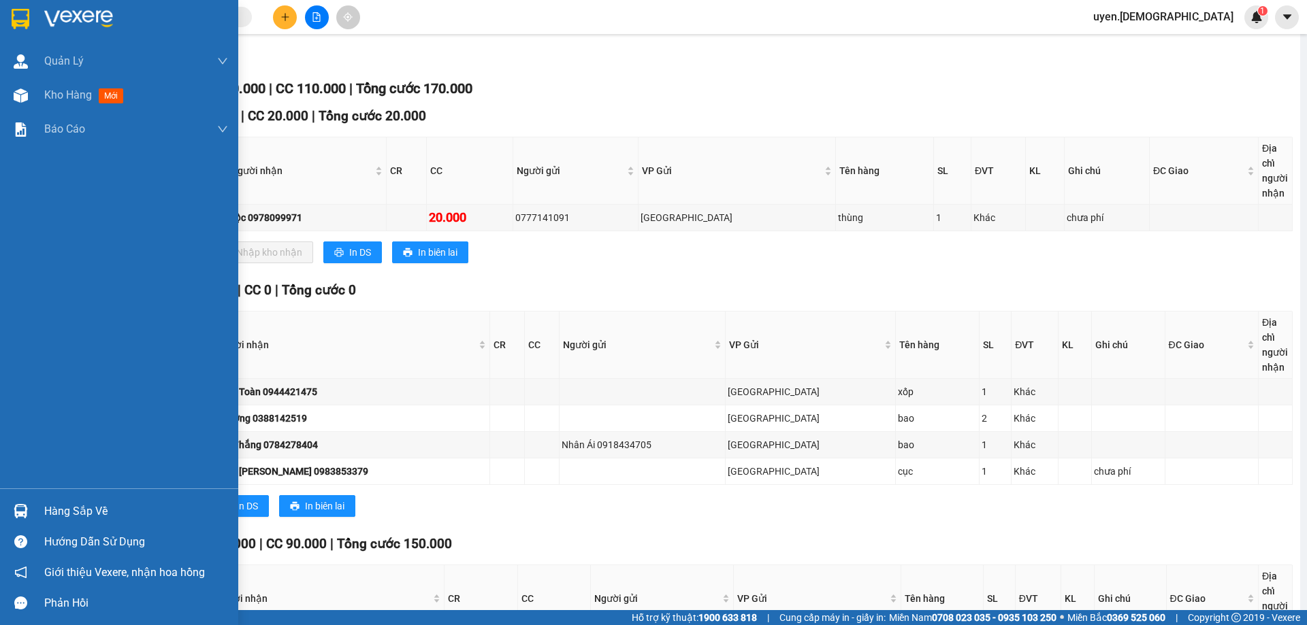
click at [27, 511] on img at bounding box center [21, 511] width 14 height 14
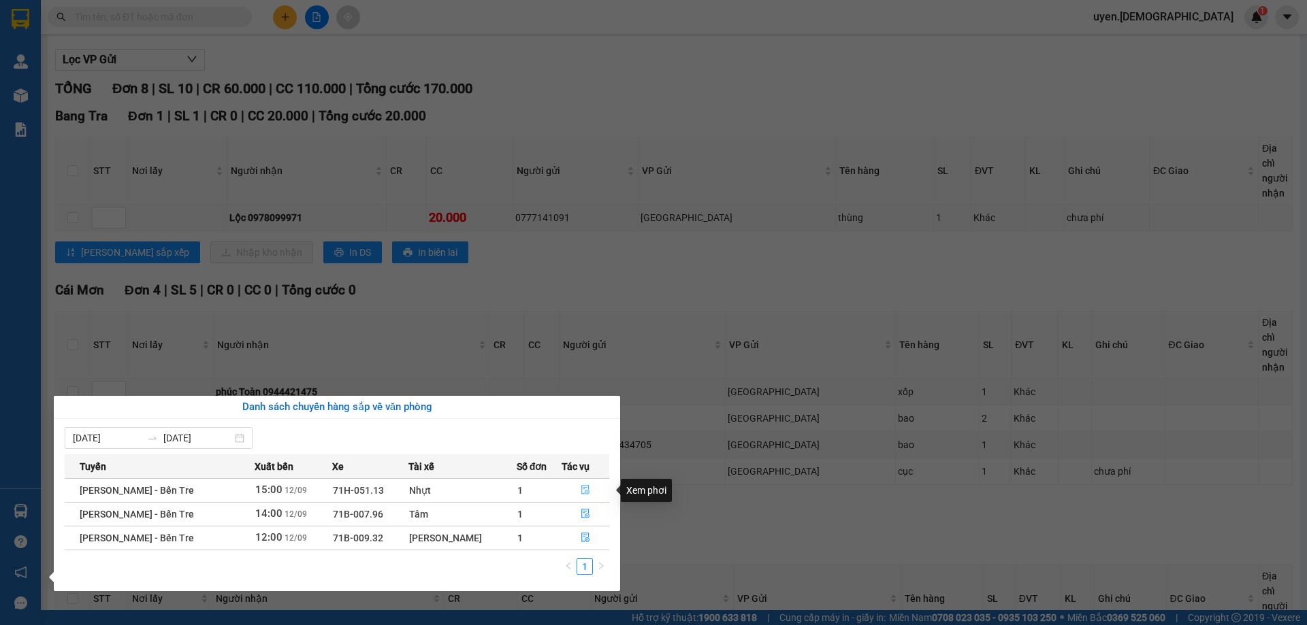
click at [584, 487] on icon "file-done" at bounding box center [586, 490] width 10 height 10
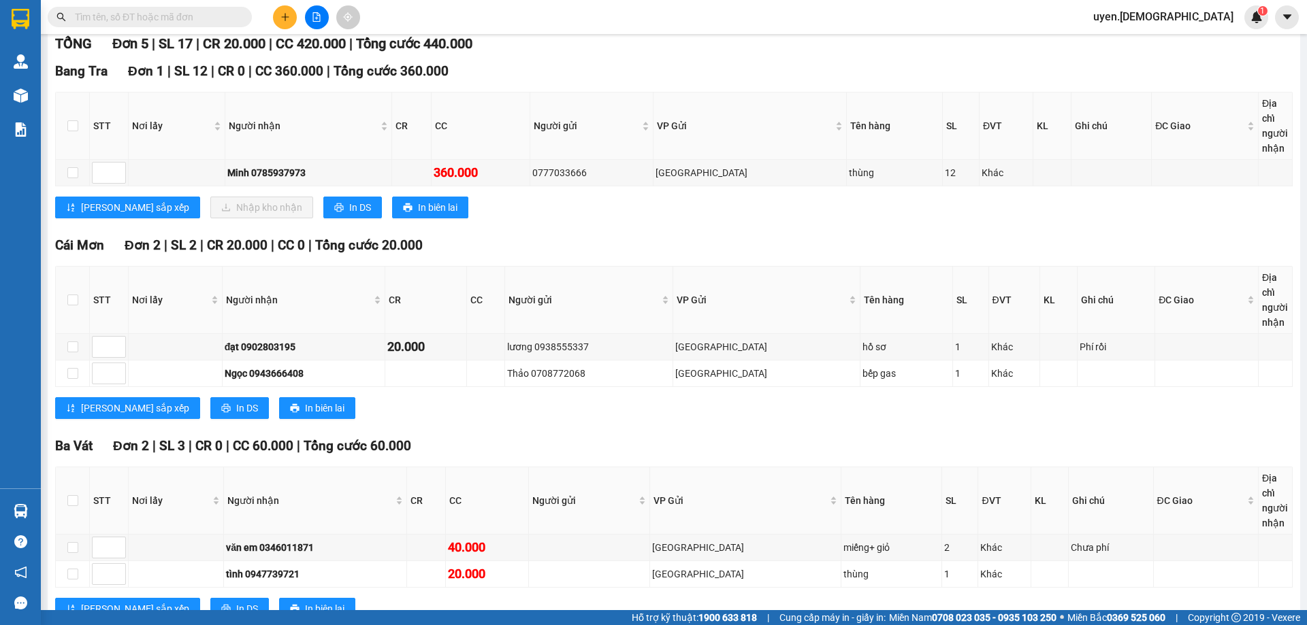
scroll to position [229, 0]
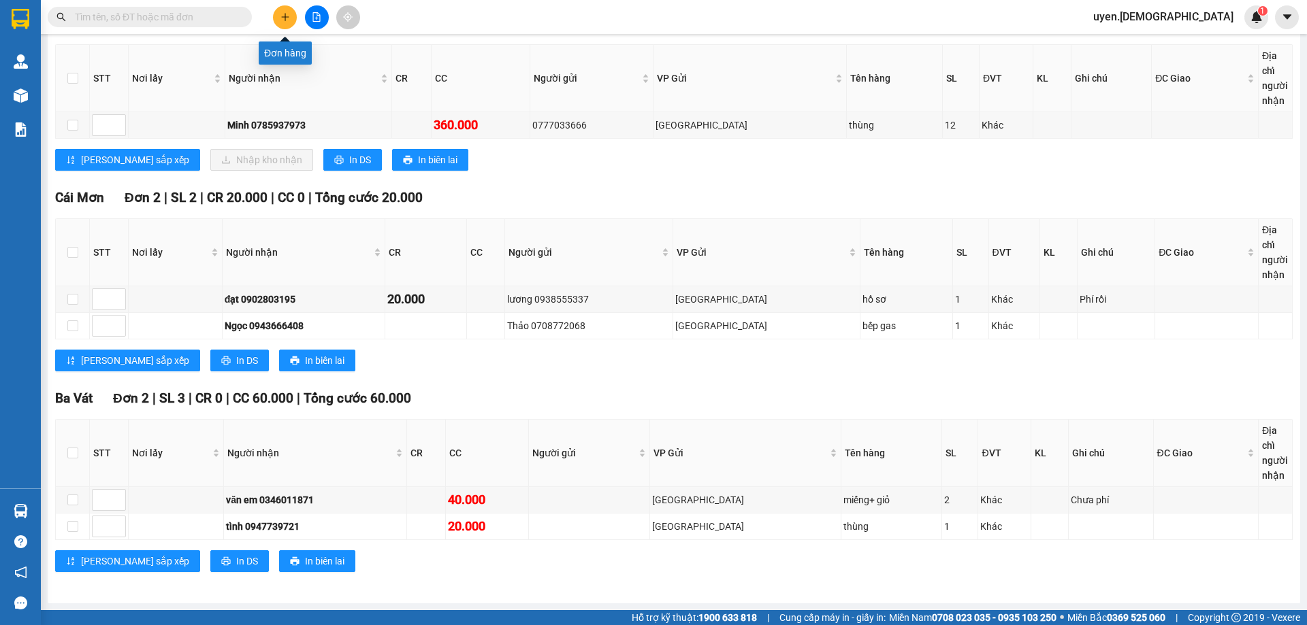
click at [278, 14] on button at bounding box center [285, 17] width 24 height 24
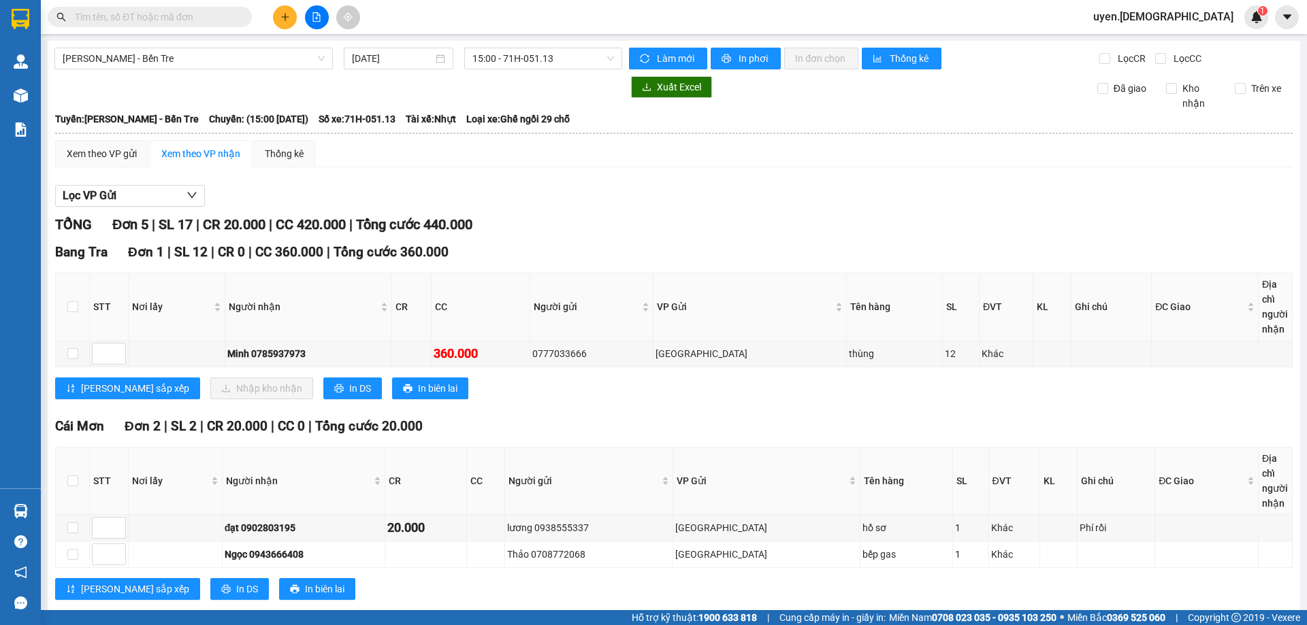
click at [78, 14] on input "text" at bounding box center [155, 17] width 161 height 15
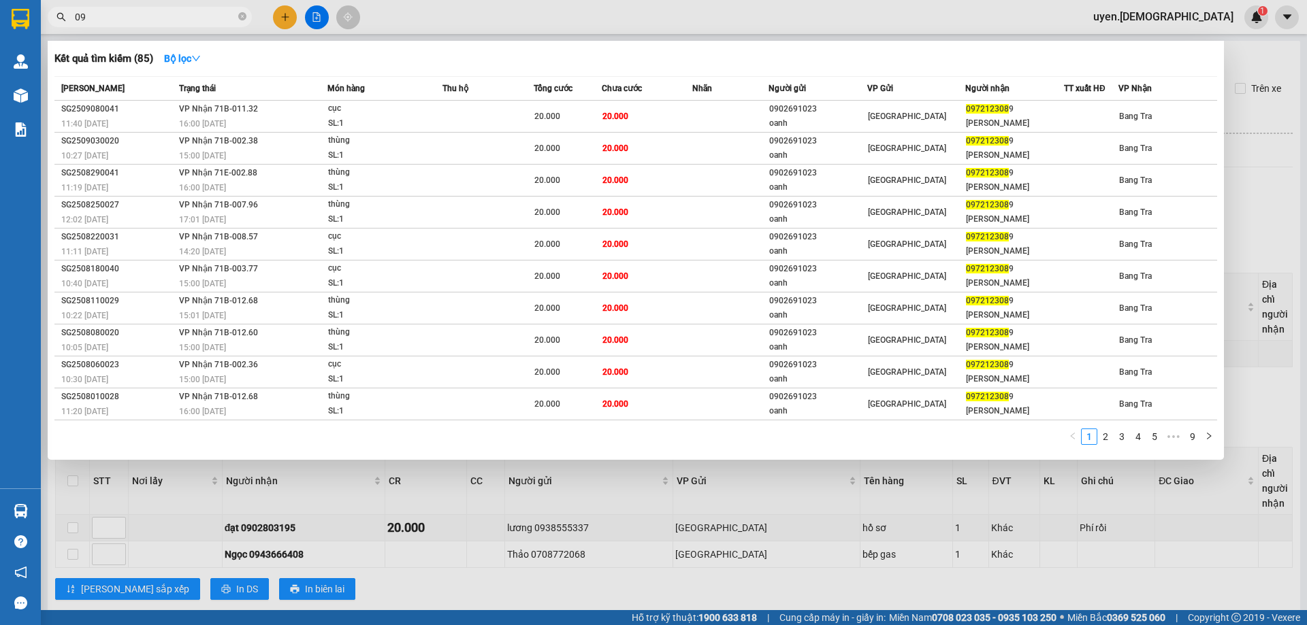
type input "0"
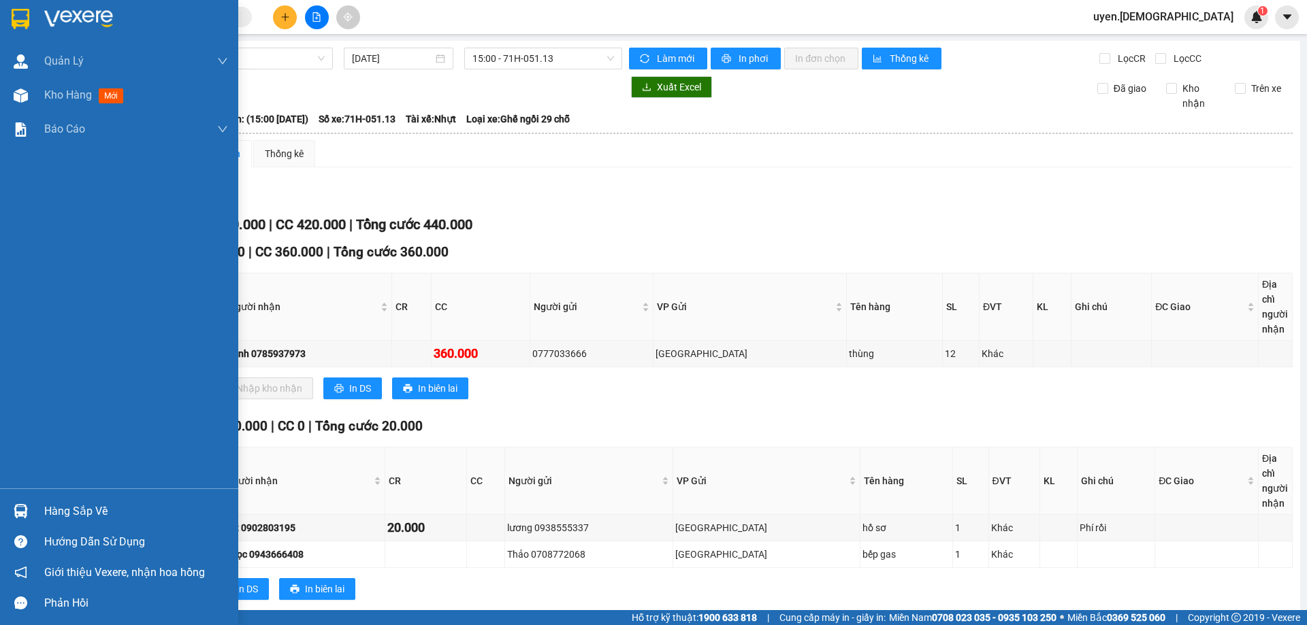
click at [38, 517] on div "Hàng sắp về" at bounding box center [119, 511] width 238 height 31
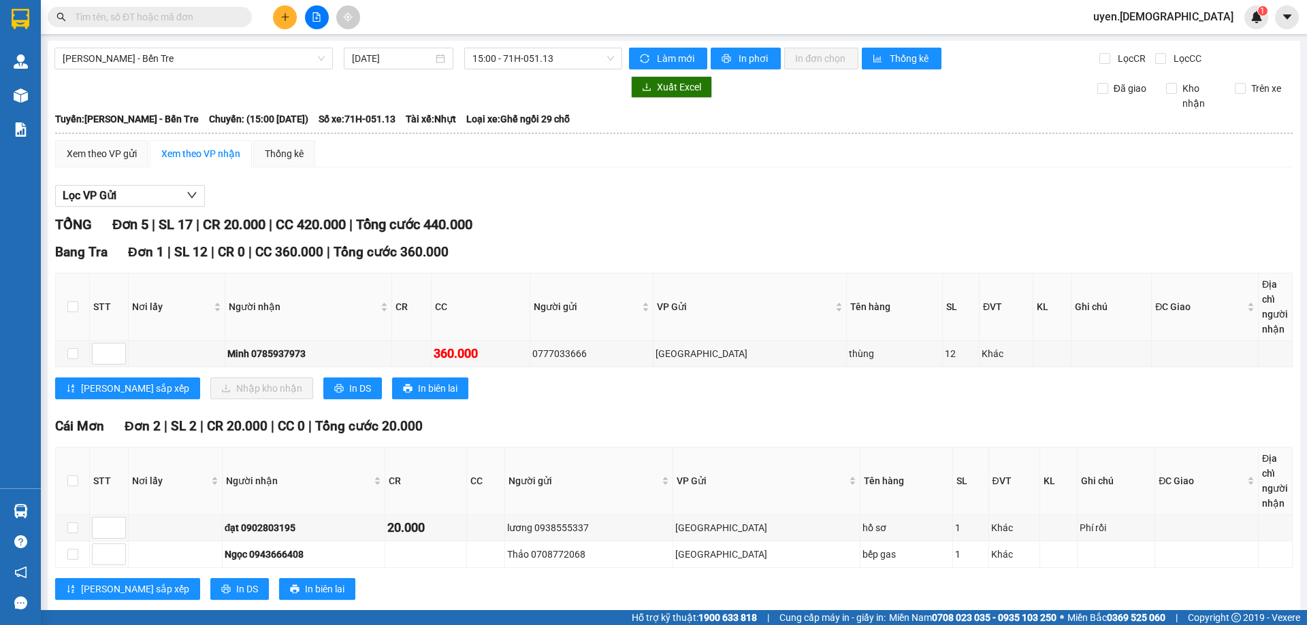
click at [778, 229] on section "Kết quả tìm kiếm ( 85 ) Bộ lọc Mã ĐH Trạng thái Món hàng Thu hộ Tổng cước Chưa …" at bounding box center [653, 312] width 1307 height 625
